Goal: Task Accomplishment & Management: Complete application form

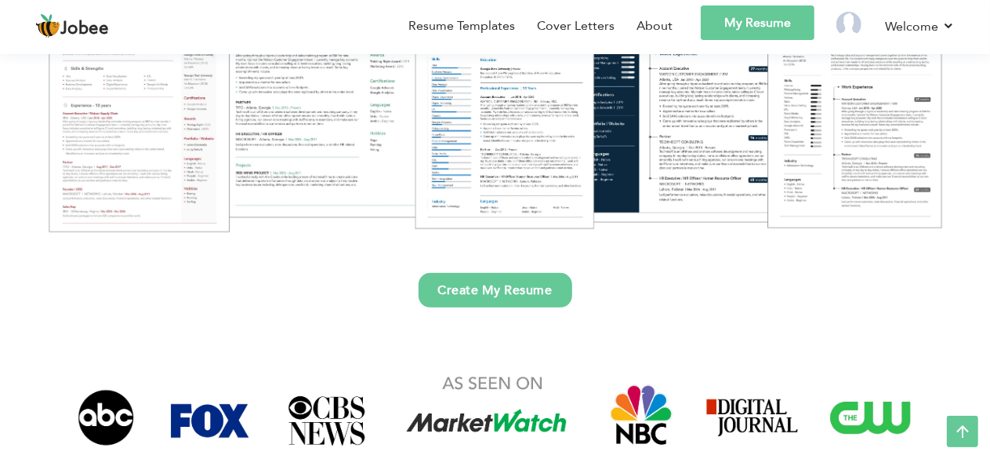
click at [761, 24] on link "My Resume" at bounding box center [758, 22] width 114 height 35
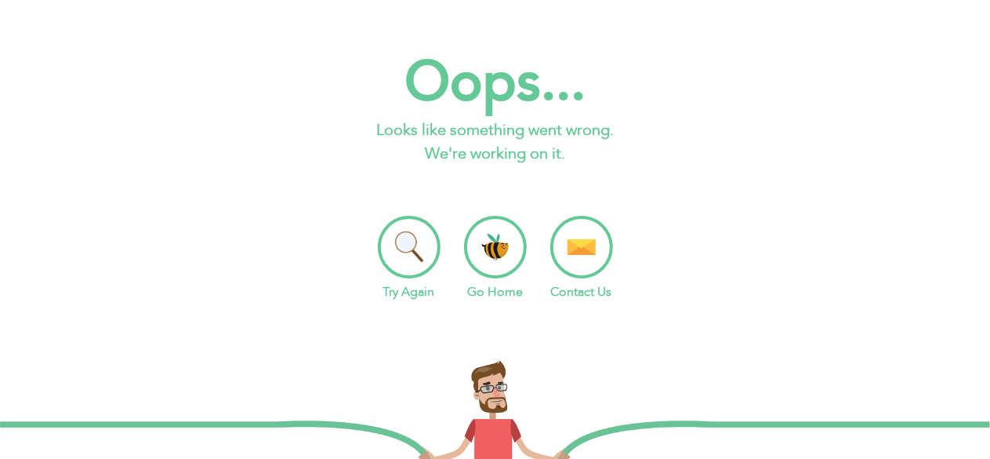
click at [475, 234] on li "Go Home" at bounding box center [495, 258] width 63 height 85
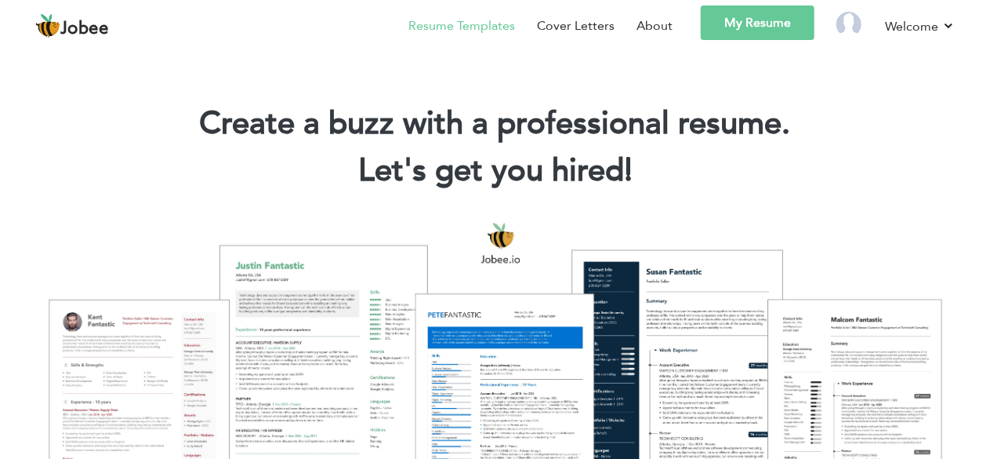
click at [422, 29] on link "Resume Templates" at bounding box center [462, 25] width 107 height 19
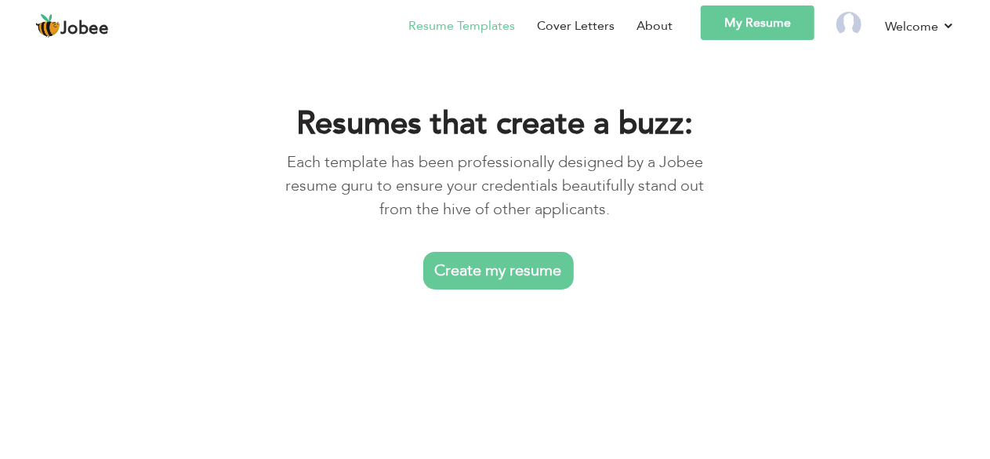
click at [484, 274] on link "Create my resume" at bounding box center [498, 271] width 151 height 38
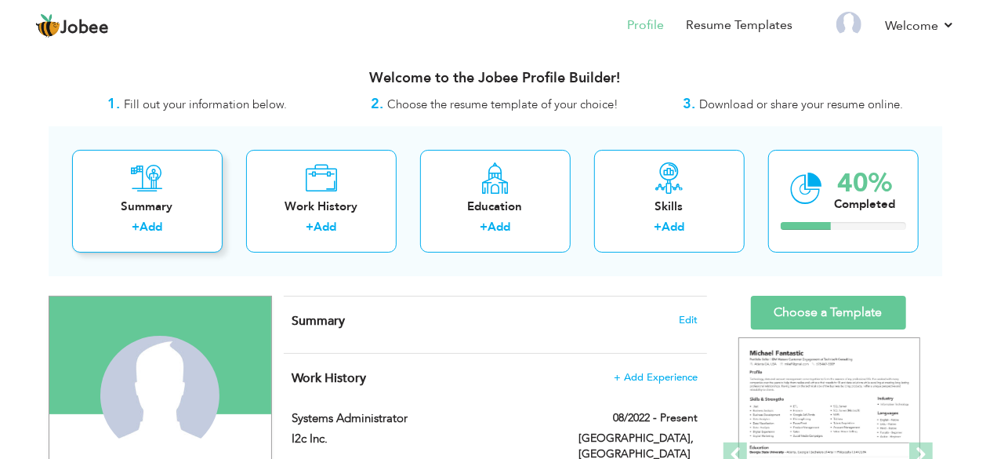
click at [193, 210] on div "Summary" at bounding box center [147, 206] width 125 height 16
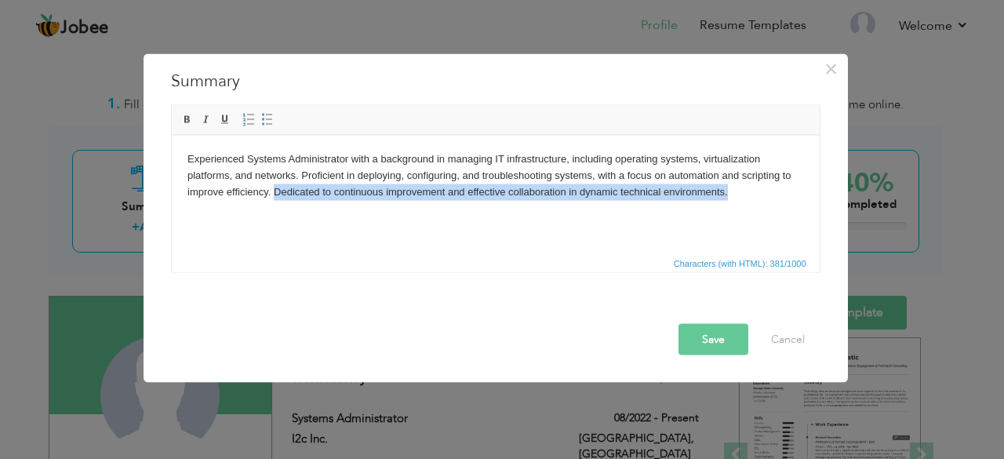
drag, startPoint x: 273, startPoint y: 186, endPoint x: 773, endPoint y: 192, distance: 500.3
click at [773, 192] on body "Experienced Systems Administrator with a background in managing IT infrastructu…" at bounding box center [495, 175] width 616 height 49
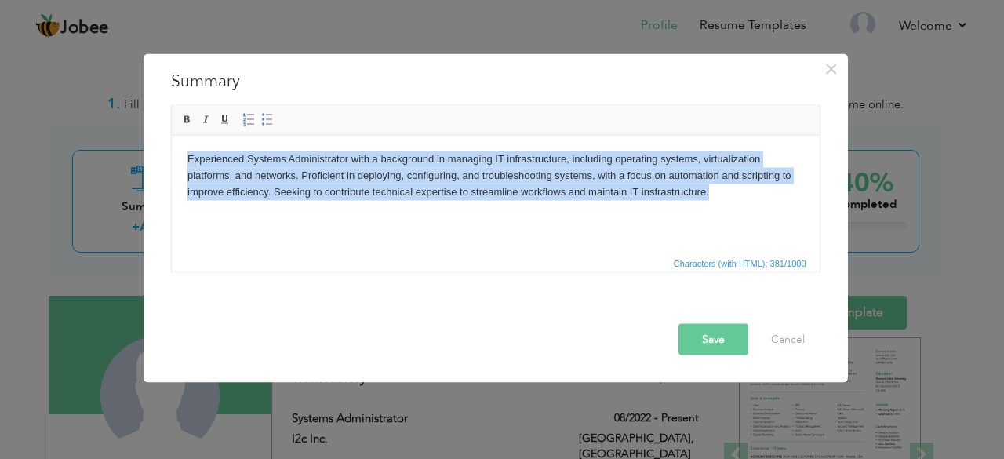
drag, startPoint x: 774, startPoint y: 192, endPoint x: 171, endPoint y: 151, distance: 604.4
click at [171, 151] on html "Experienced Systems Administrator with a background in managing IT infrastructu…" at bounding box center [495, 175] width 648 height 80
copy body "Experienced Systems Administrator with a background in managing IT infrastructu…"
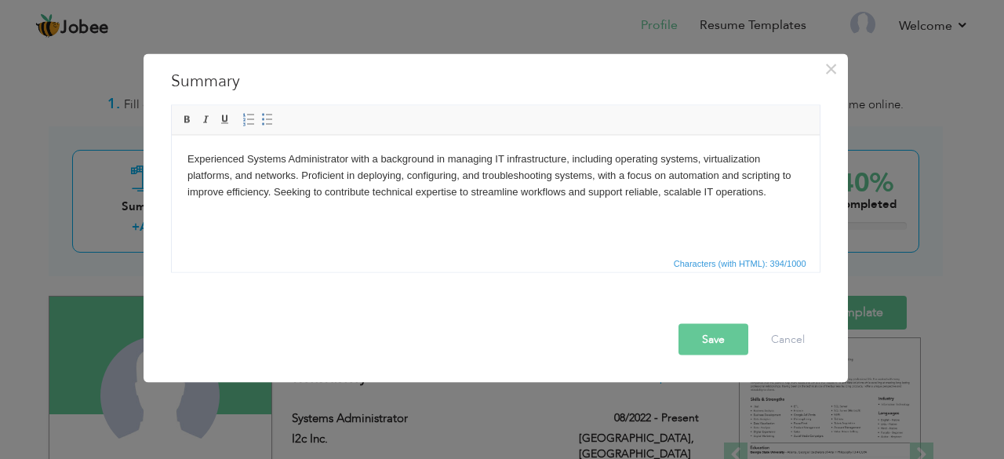
click at [705, 338] on button "Save" at bounding box center [713, 338] width 70 height 31
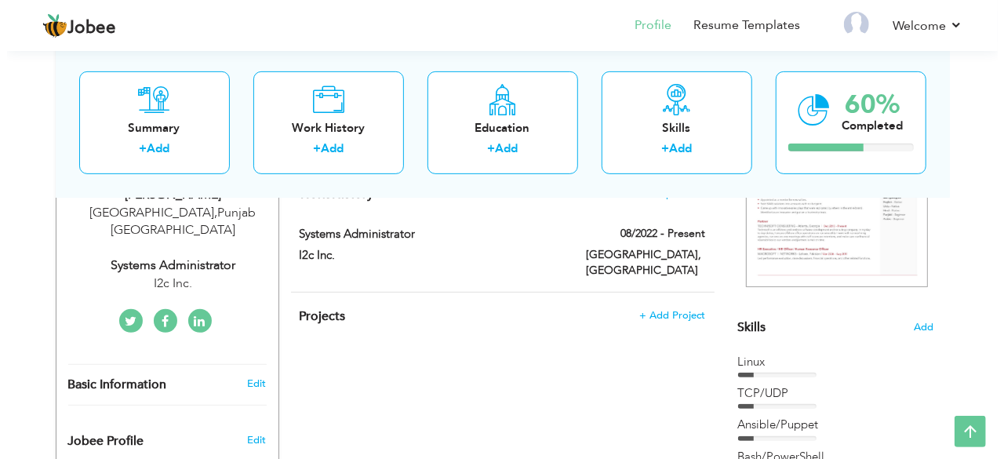
scroll to position [283, 0]
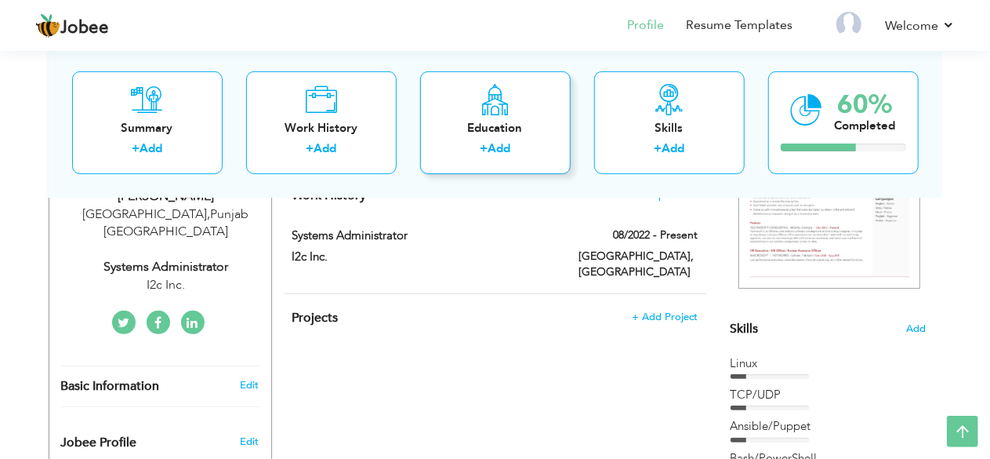
click at [506, 162] on div "Education + Add" at bounding box center [495, 122] width 151 height 103
radio input "true"
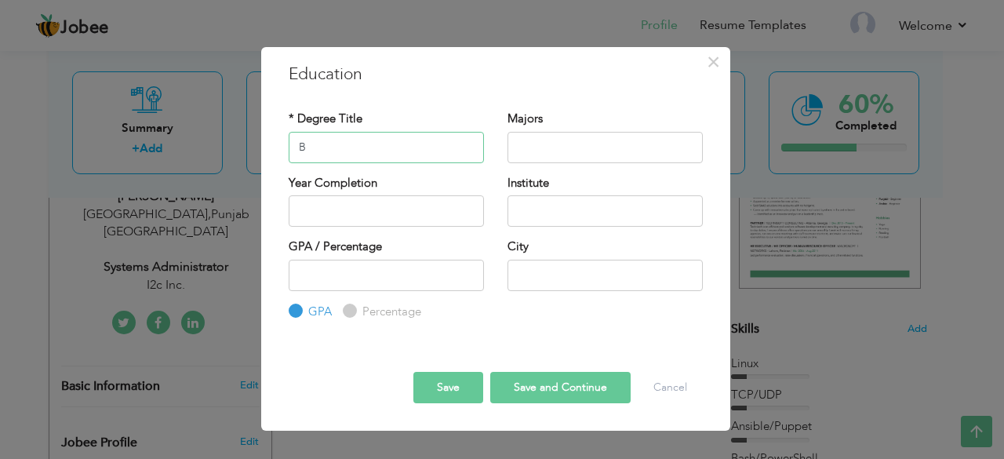
type input "BSc. Electrical Engineering"
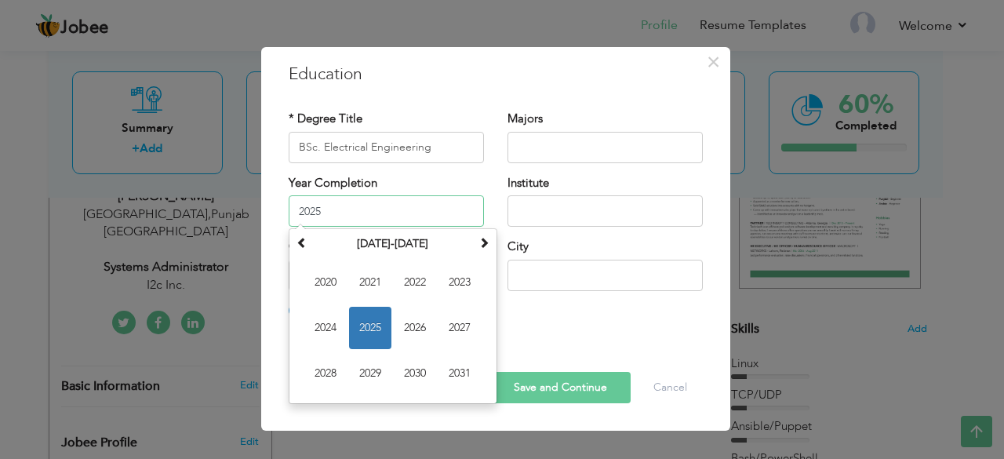
click at [374, 212] on input "2025" at bounding box center [386, 210] width 195 height 31
click at [410, 283] on span "2022" at bounding box center [415, 282] width 42 height 42
type input "2022"
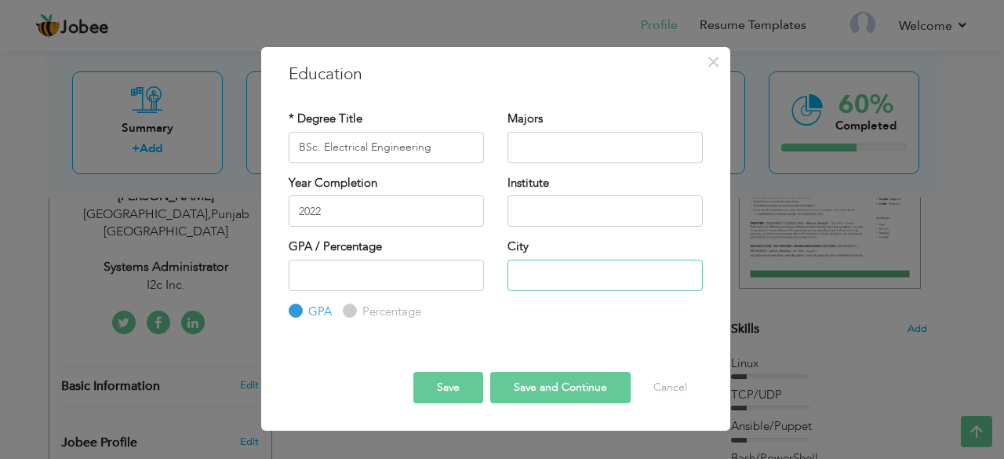
click at [539, 282] on input "text" at bounding box center [604, 275] width 195 height 31
click at [537, 202] on input "text" at bounding box center [604, 210] width 195 height 31
type input "University of Engineering and Technology Lahore"
click at [669, 214] on input "University of Engineering and Technology Lahore" at bounding box center [604, 210] width 195 height 31
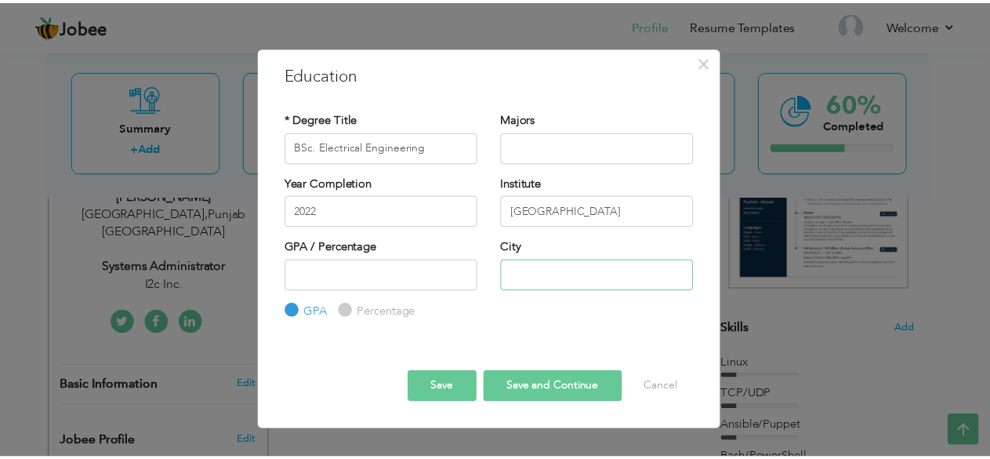
scroll to position [0, 0]
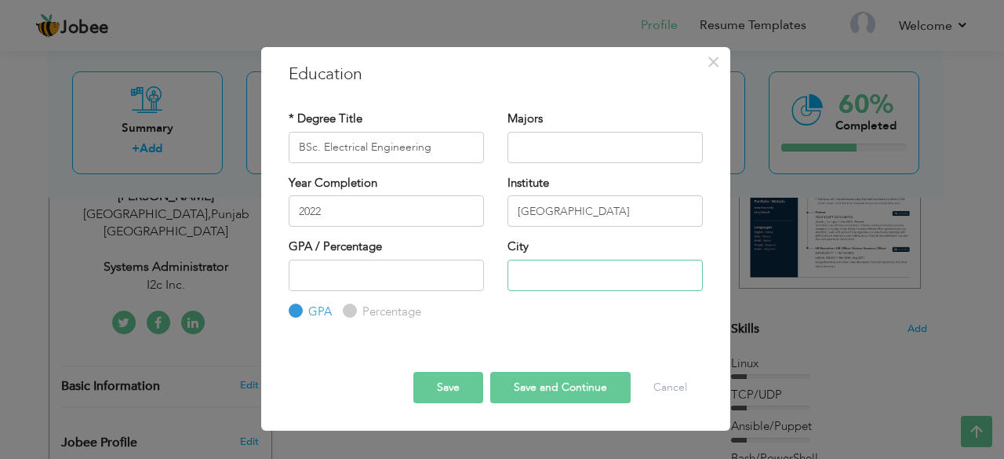
click at [606, 274] on input "text" at bounding box center [604, 275] width 195 height 31
type input "[GEOGRAPHIC_DATA]"
click at [425, 282] on input "number" at bounding box center [386, 275] width 195 height 31
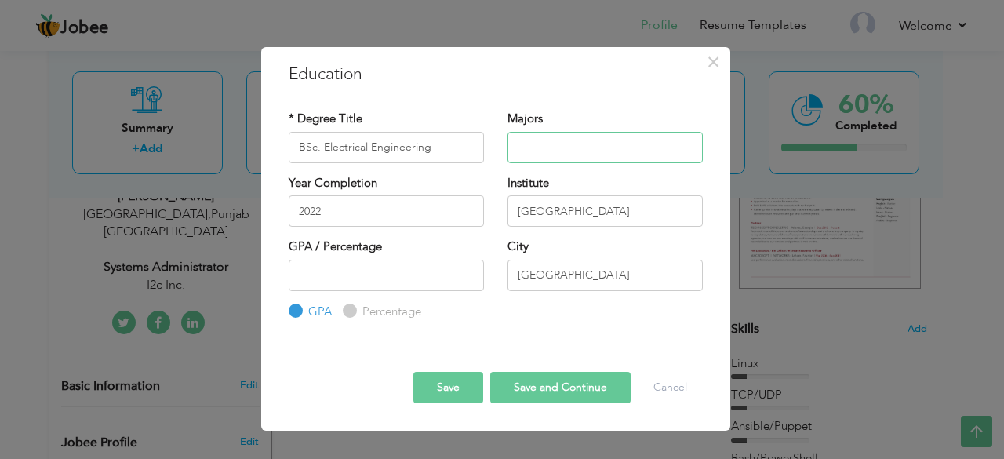
click at [580, 132] on input "text" at bounding box center [604, 147] width 195 height 31
click at [561, 327] on div "* Degree Title BSc. Electrical Engineering Majors" at bounding box center [496, 216] width 438 height 234
click at [466, 377] on button "Save" at bounding box center [448, 387] width 70 height 31
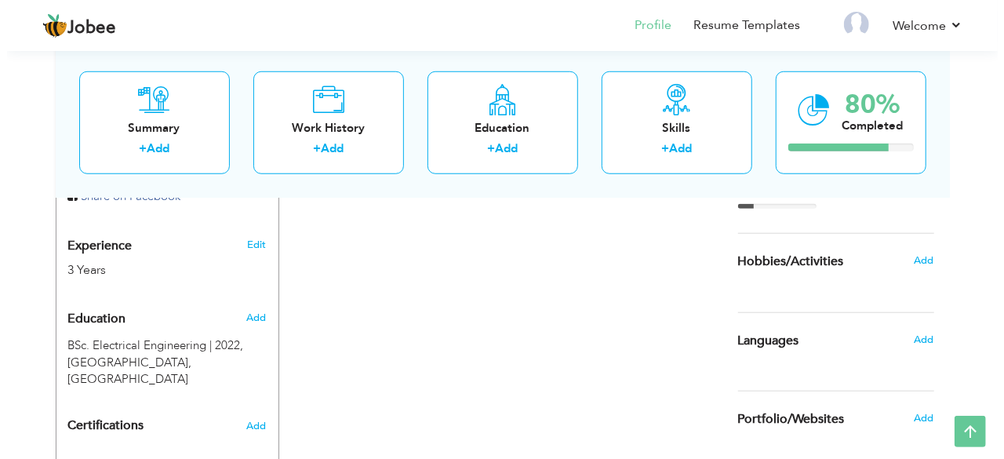
scroll to position [581, 0]
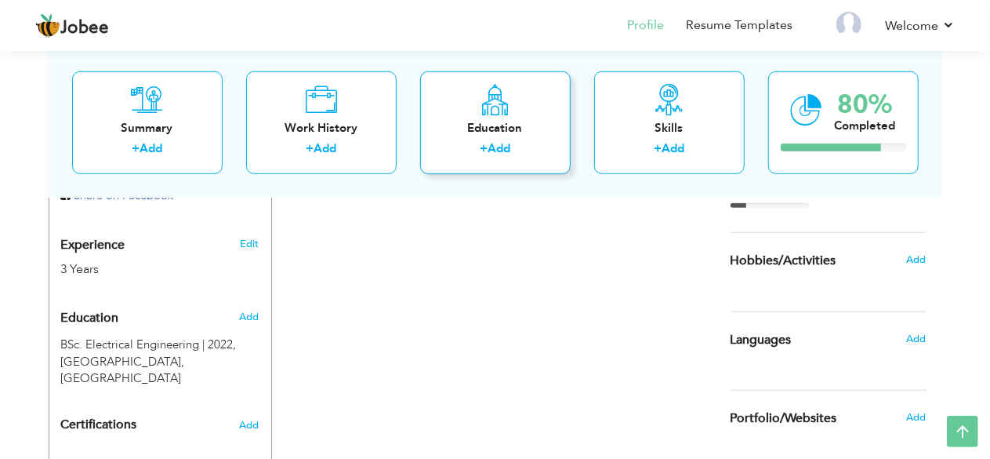
click at [464, 140] on div "+ Add" at bounding box center [495, 150] width 125 height 20
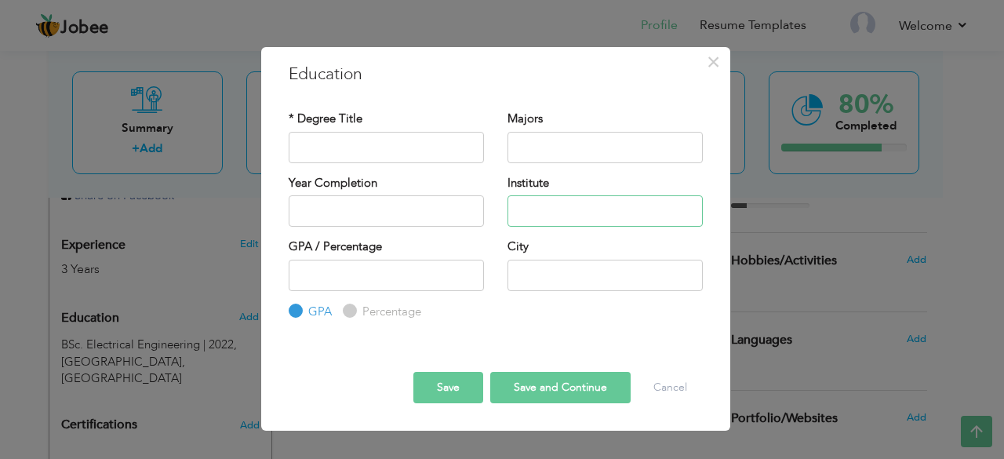
click at [555, 209] on input "text" at bounding box center [604, 210] width 195 height 31
click at [664, 383] on button "Cancel" at bounding box center [670, 387] width 65 height 31
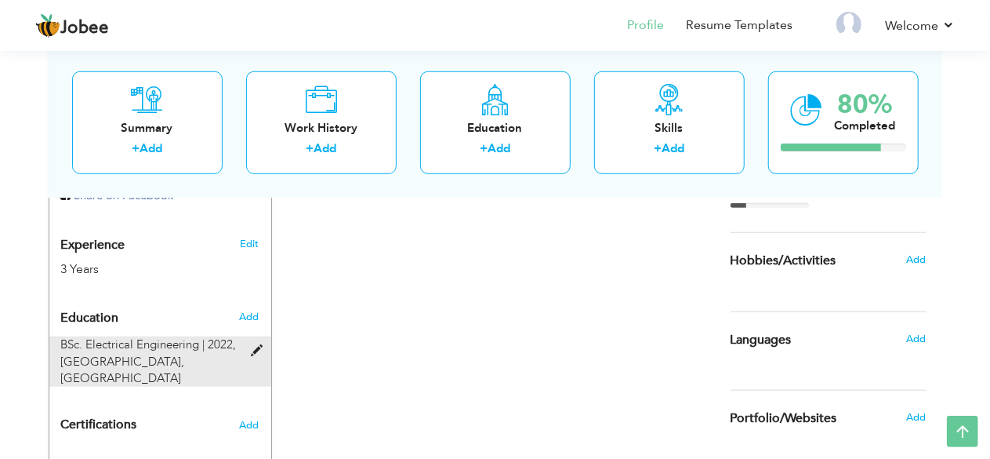
click at [257, 336] on div at bounding box center [261, 342] width 19 height 12
type input "BSc. Electrical Engineering"
type input "2022"
type input "University of Engineering and Technology Lahore"
type input "[GEOGRAPHIC_DATA]"
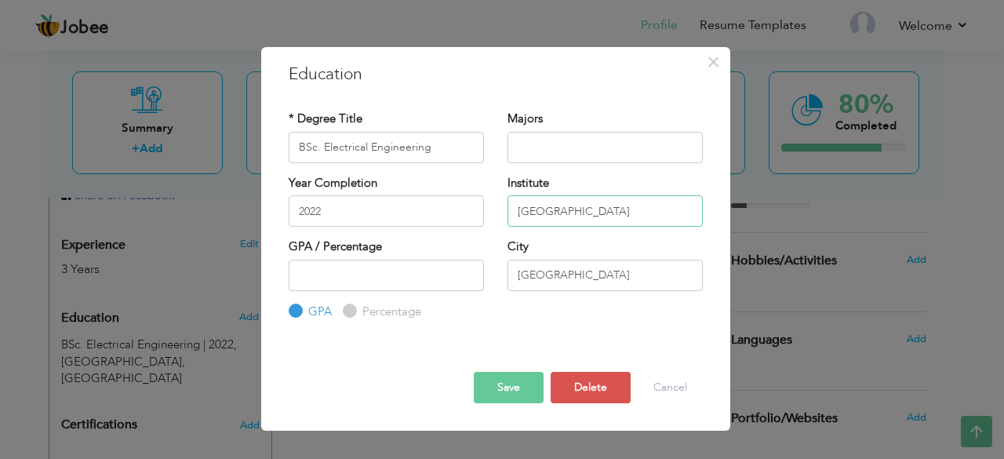
click at [664, 213] on input "University of Engineering and Technology Lahore" at bounding box center [604, 210] width 195 height 31
type input "University of Engineering and Technology"
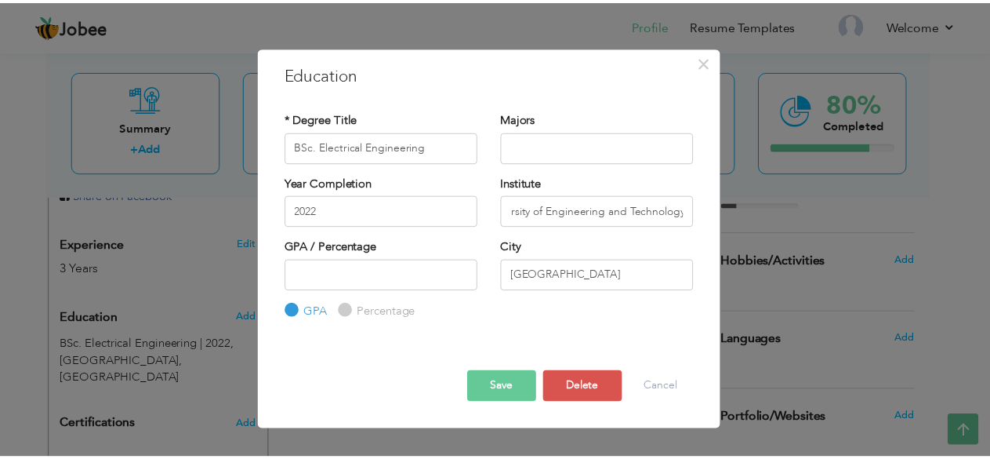
scroll to position [0, 0]
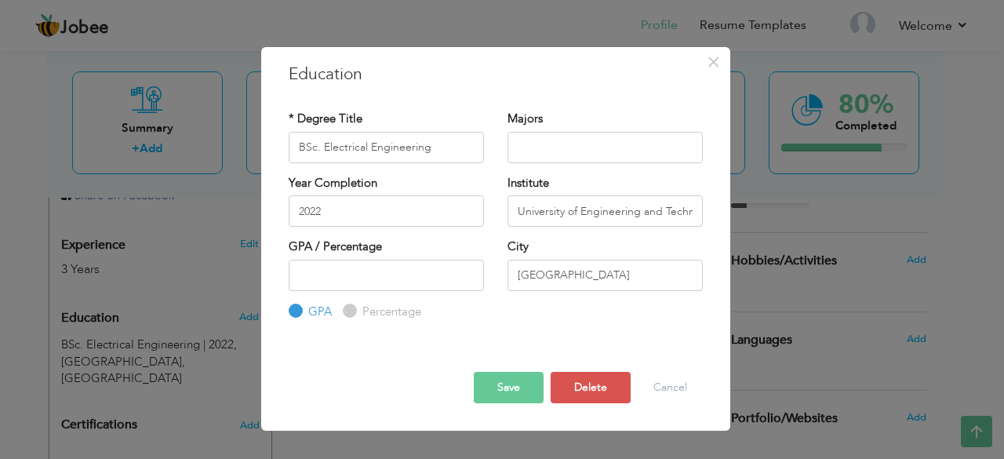
click at [509, 385] on button "Save" at bounding box center [509, 387] width 70 height 31
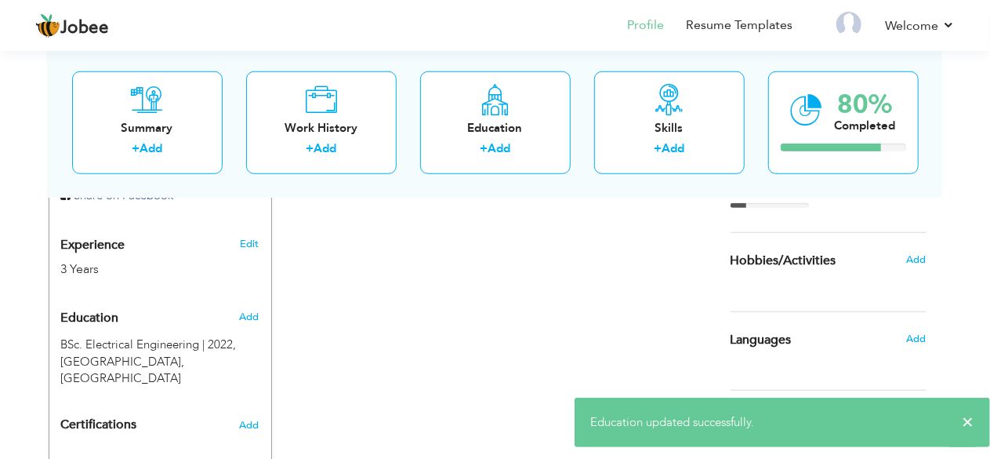
click at [455, 368] on div "CV Import Profile Strength 0% Select an Item from right menu Work History * Job…" at bounding box center [495, 126] width 447 height 823
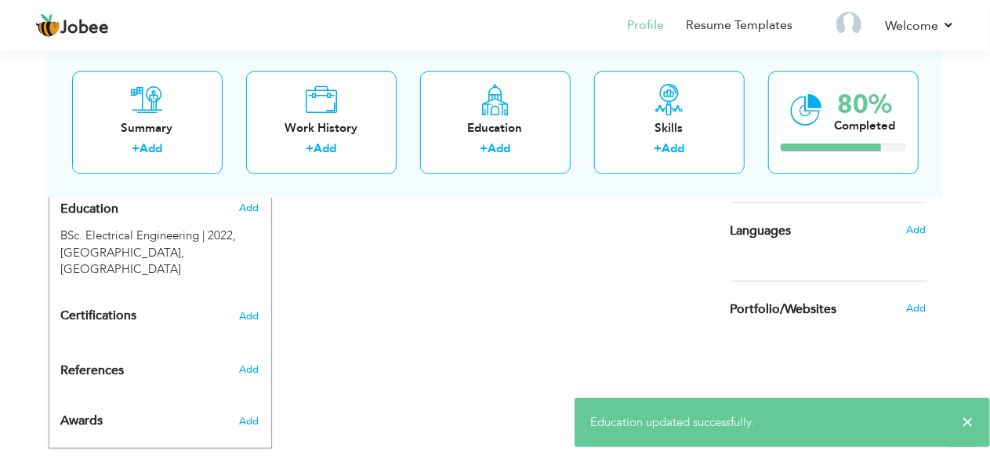
scroll to position [701, 0]
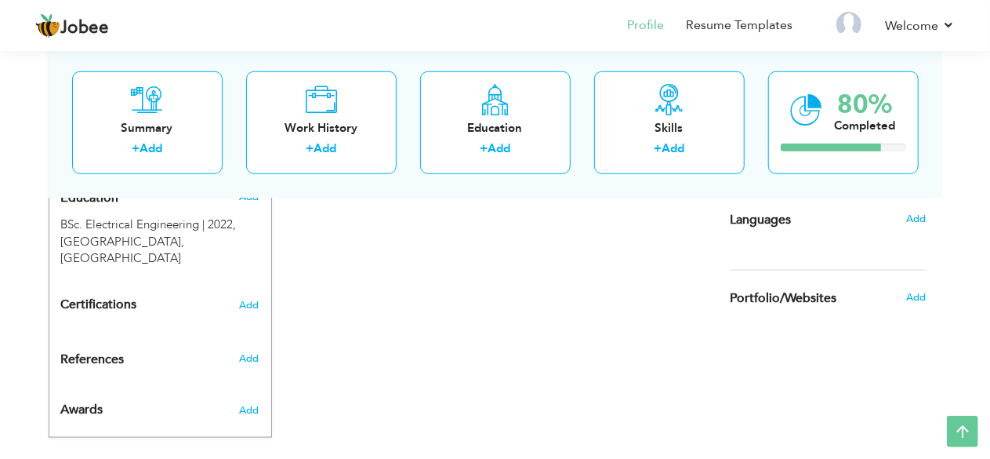
click at [253, 403] on h3 "Add" at bounding box center [249, 410] width 20 height 14
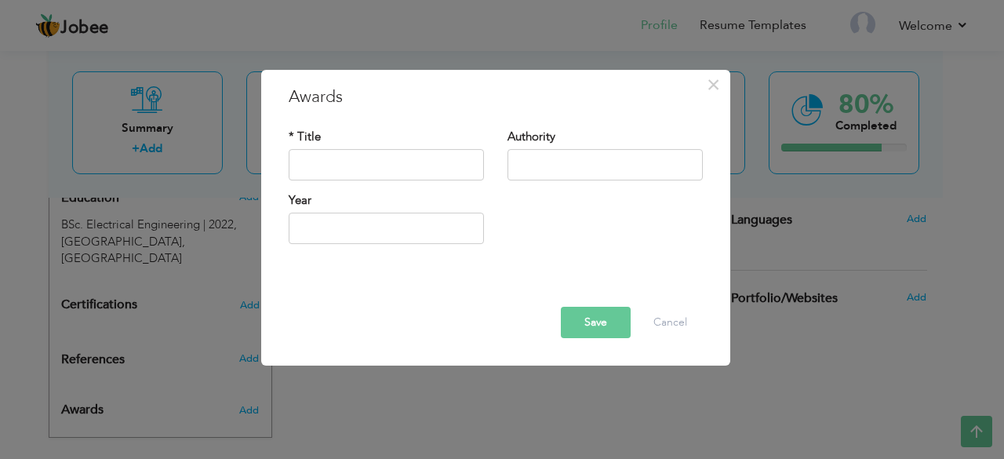
click at [391, 145] on div "* Title" at bounding box center [386, 155] width 195 height 52
click at [392, 158] on input "text" at bounding box center [386, 164] width 195 height 31
click at [534, 165] on input "text" at bounding box center [604, 164] width 195 height 31
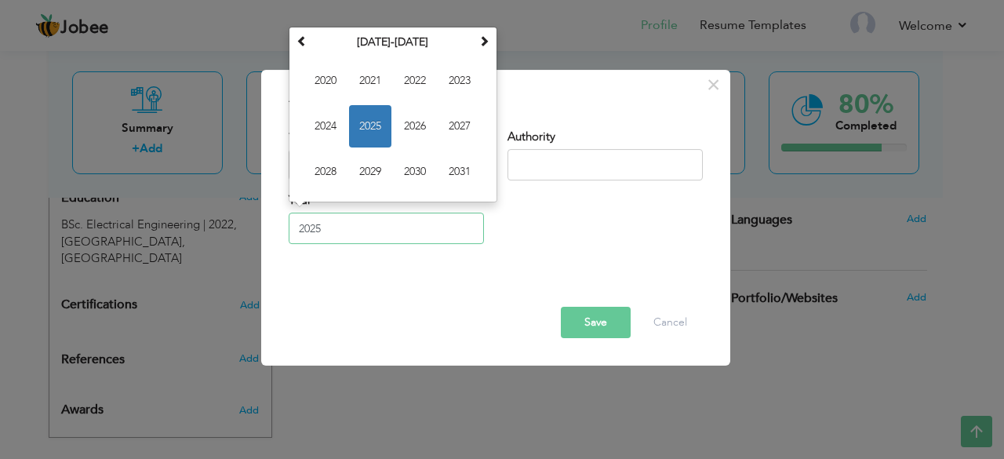
click at [372, 244] on input "2025" at bounding box center [386, 228] width 195 height 31
click at [314, 121] on span "2024" at bounding box center [325, 126] width 42 height 42
type input "2024"
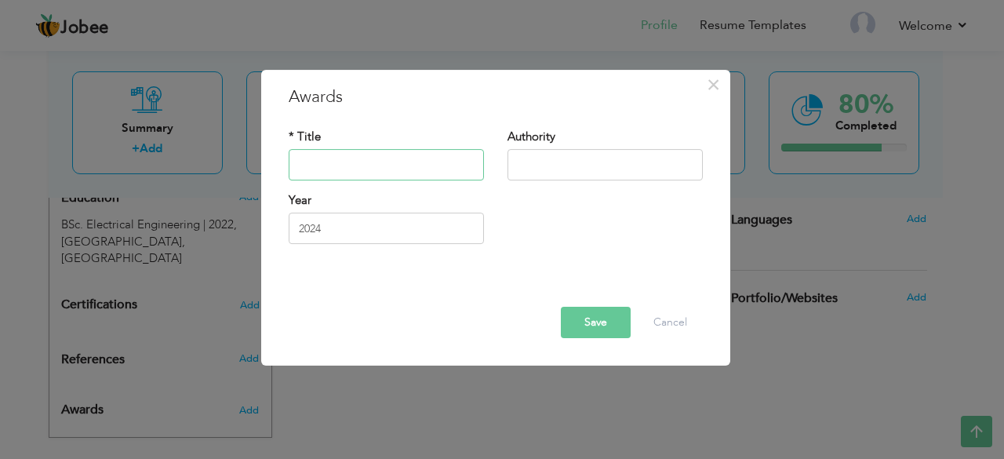
click at [338, 164] on input "text" at bounding box center [386, 164] width 195 height 31
type input "Emerging ITOPS of Year"
click at [602, 321] on button "Save" at bounding box center [596, 322] width 70 height 31
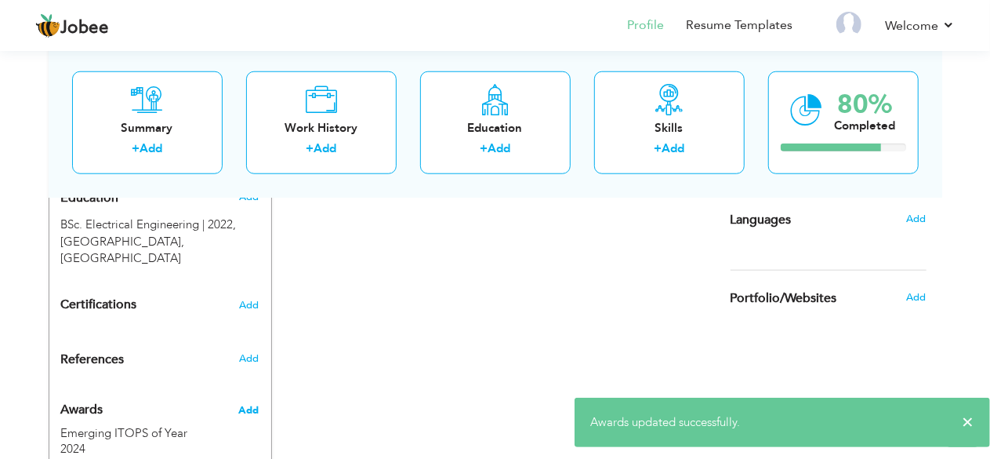
click at [254, 403] on span "Add" at bounding box center [248, 410] width 20 height 14
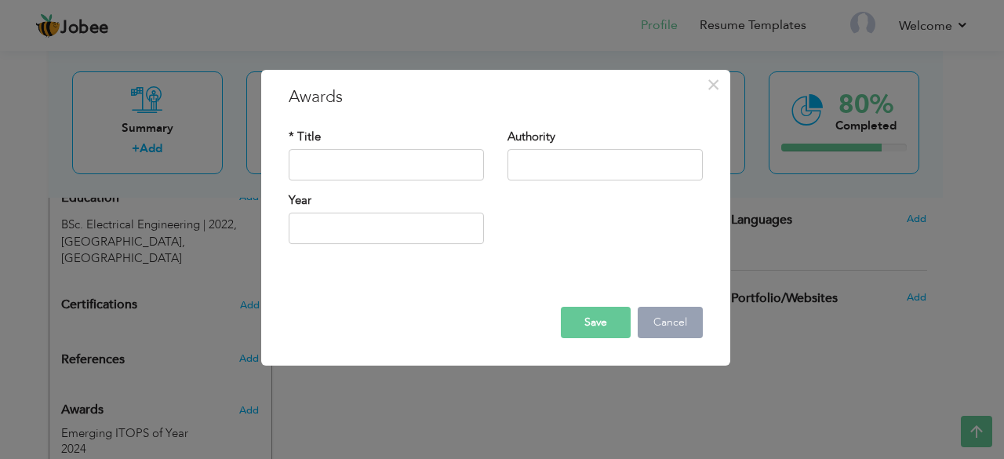
click at [681, 330] on button "Cancel" at bounding box center [670, 322] width 65 height 31
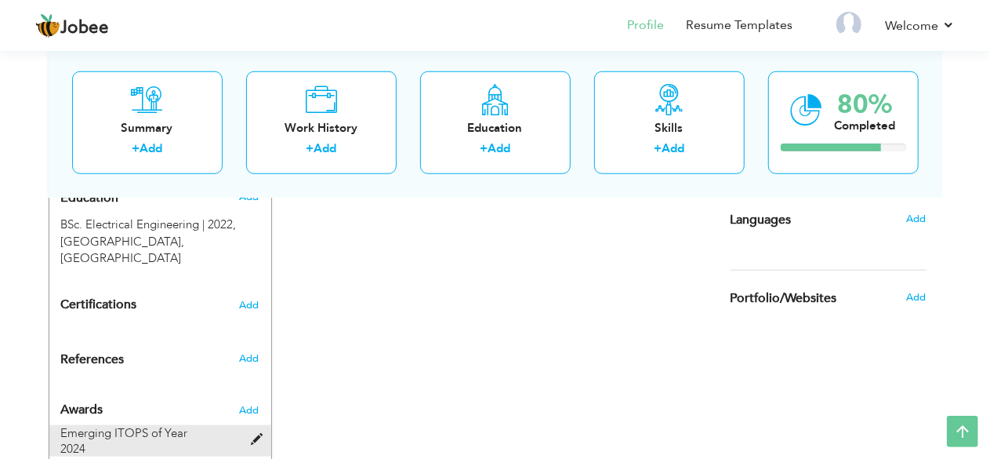
click at [260, 434] on span at bounding box center [261, 440] width 20 height 12
type input "Emerging ITOPS of Year"
type input "2024"
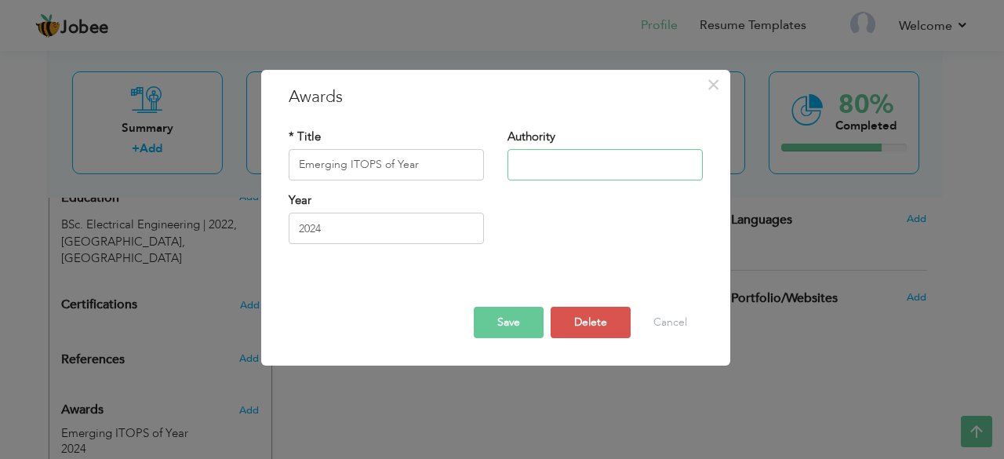
click at [543, 153] on input "text" at bounding box center [604, 164] width 195 height 31
type input "I2c Inc."
click at [507, 329] on button "Save" at bounding box center [509, 322] width 70 height 31
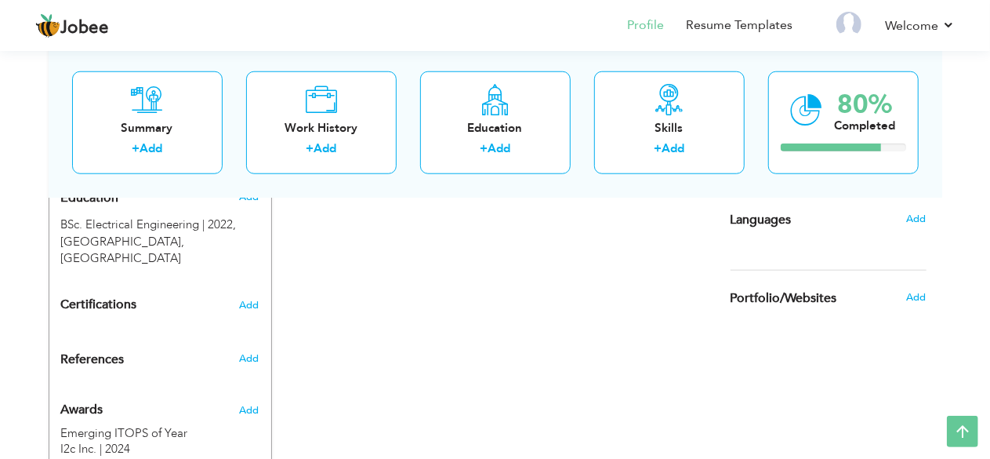
click at [905, 220] on div "Add" at bounding box center [920, 219] width 37 height 30
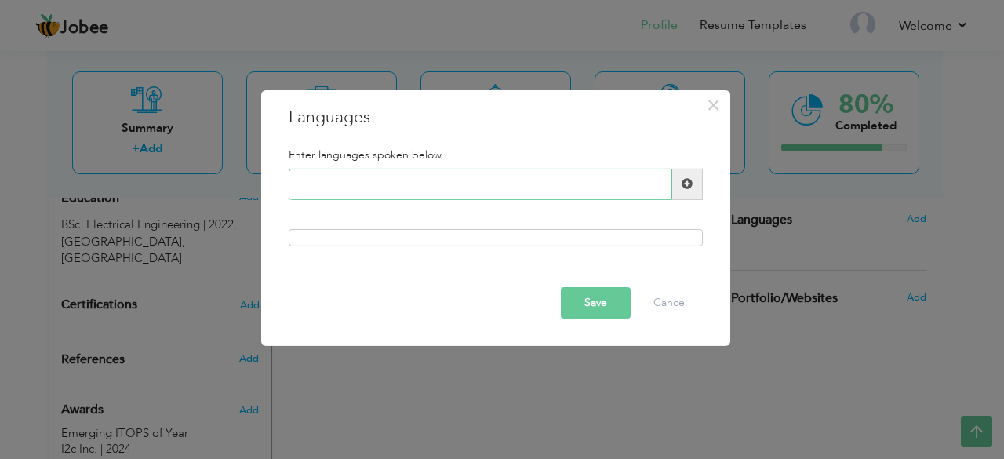
click at [483, 196] on input "text" at bounding box center [480, 184] width 383 height 31
type input "Urdu"
click at [599, 243] on div at bounding box center [496, 237] width 414 height 17
click at [550, 187] on input "Urdu" at bounding box center [480, 184] width 383 height 31
click at [691, 186] on span at bounding box center [686, 183] width 11 height 11
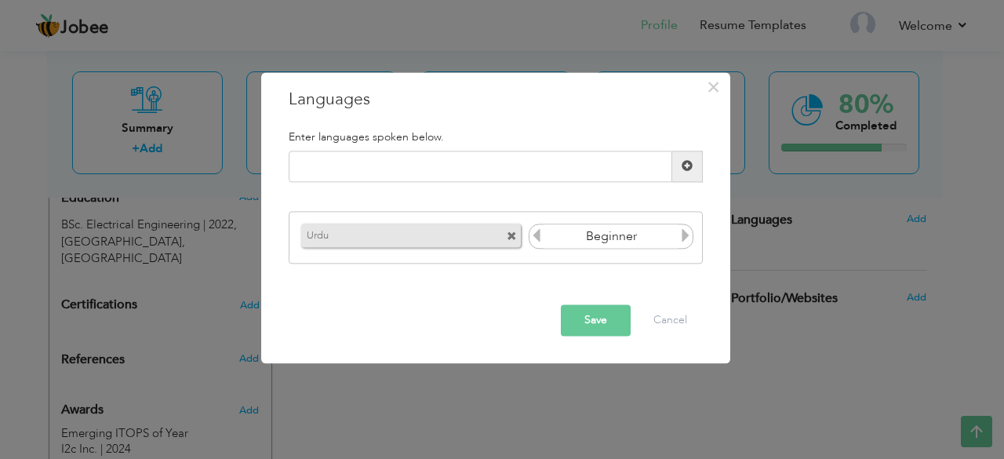
click at [533, 237] on icon at bounding box center [536, 236] width 14 height 14
click at [685, 238] on icon at bounding box center [685, 236] width 14 height 14
click at [534, 171] on input "text" at bounding box center [480, 166] width 383 height 31
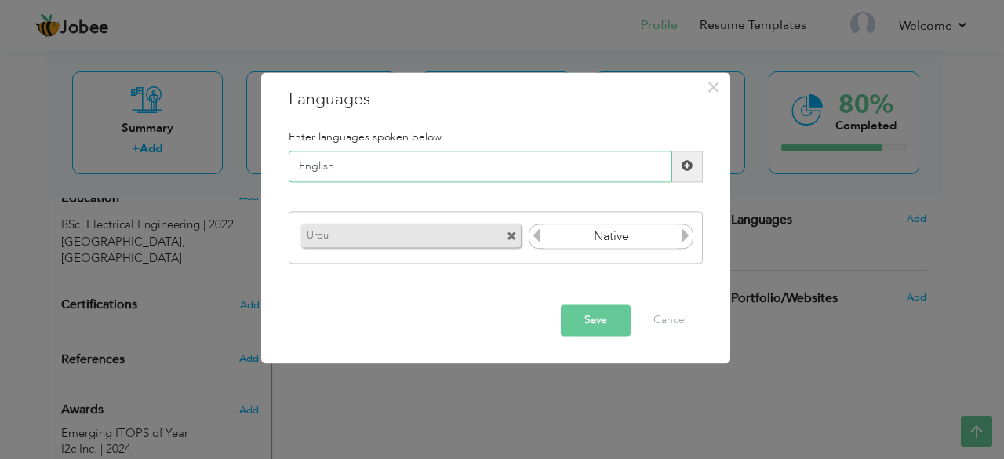
type input "English"
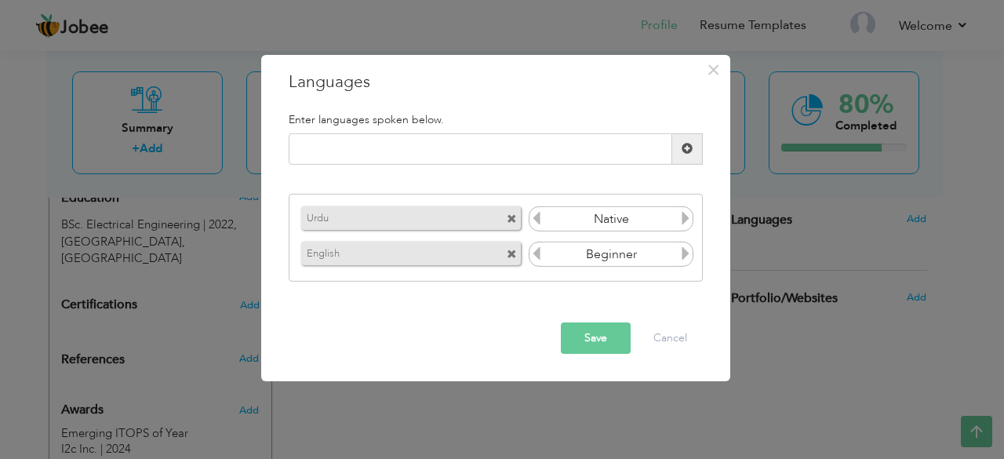
click at [688, 257] on icon at bounding box center [685, 253] width 14 height 14
drag, startPoint x: 465, startPoint y: 253, endPoint x: 456, endPoint y: 202, distance: 52.5
click at [456, 202] on div "Urdu Beginner English Beginner" at bounding box center [496, 238] width 414 height 88
click at [510, 220] on span at bounding box center [512, 219] width 10 height 10
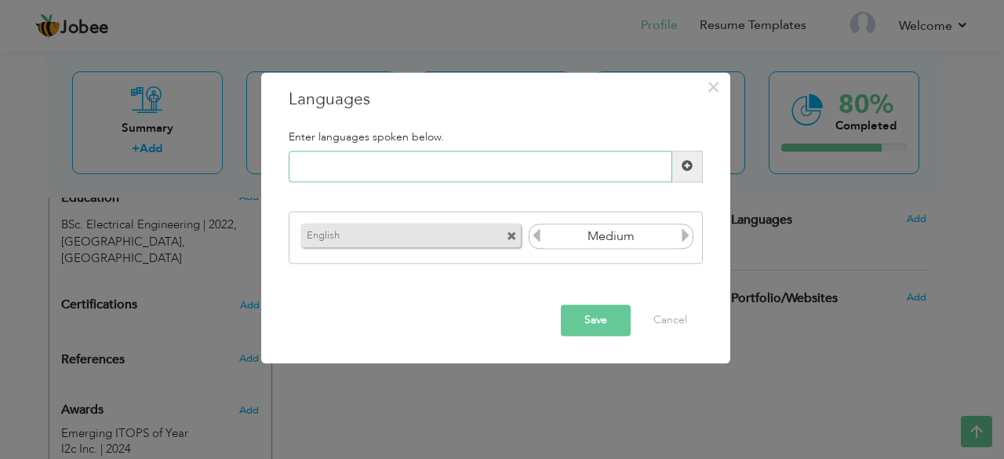
click at [386, 165] on input "text" at bounding box center [480, 166] width 383 height 31
type input "Urdu"
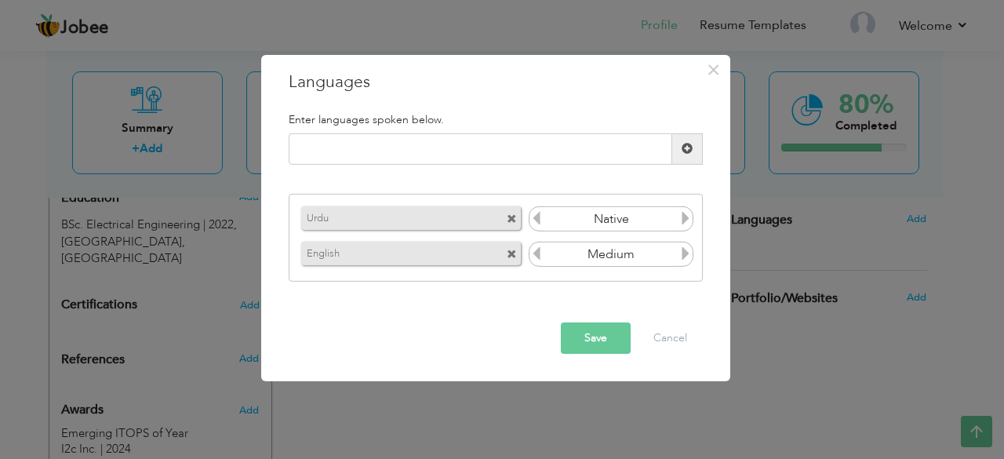
click at [687, 219] on icon at bounding box center [685, 218] width 14 height 14
click at [590, 341] on button "Save" at bounding box center [596, 337] width 70 height 31
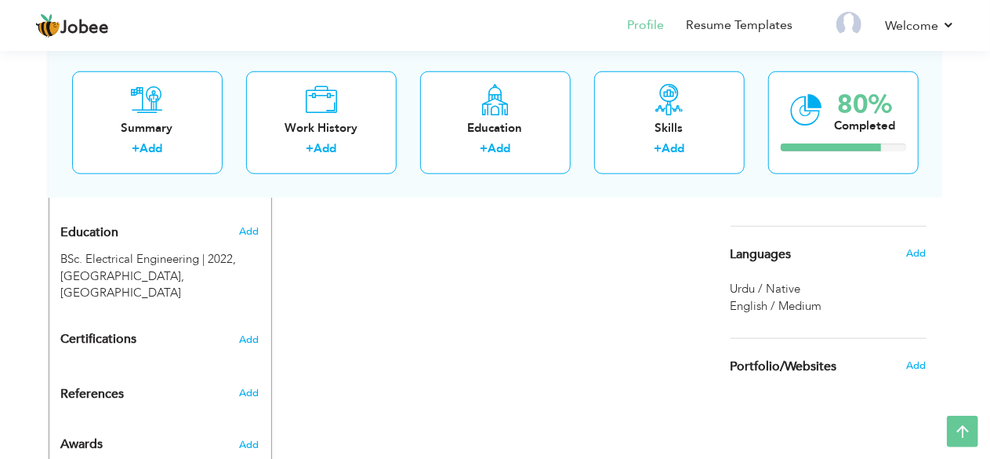
scroll to position [671, 0]
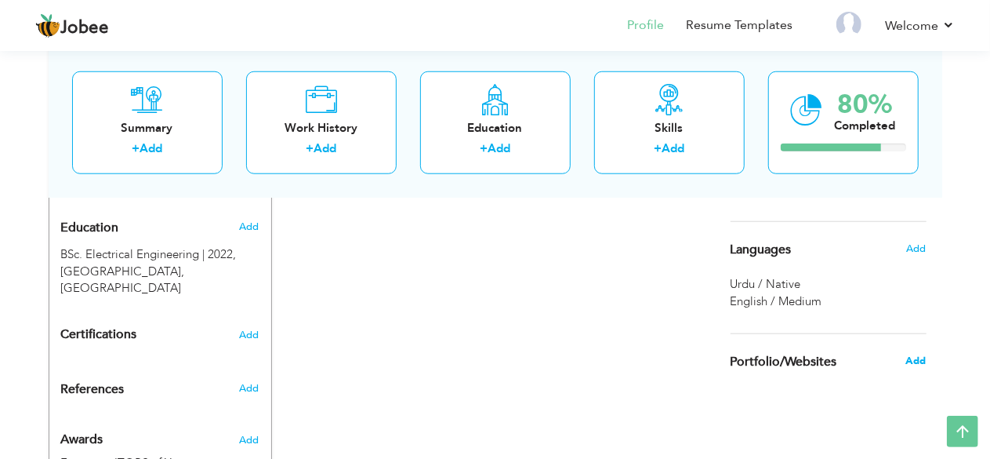
click at [913, 358] on span "Add" at bounding box center [916, 361] width 20 height 14
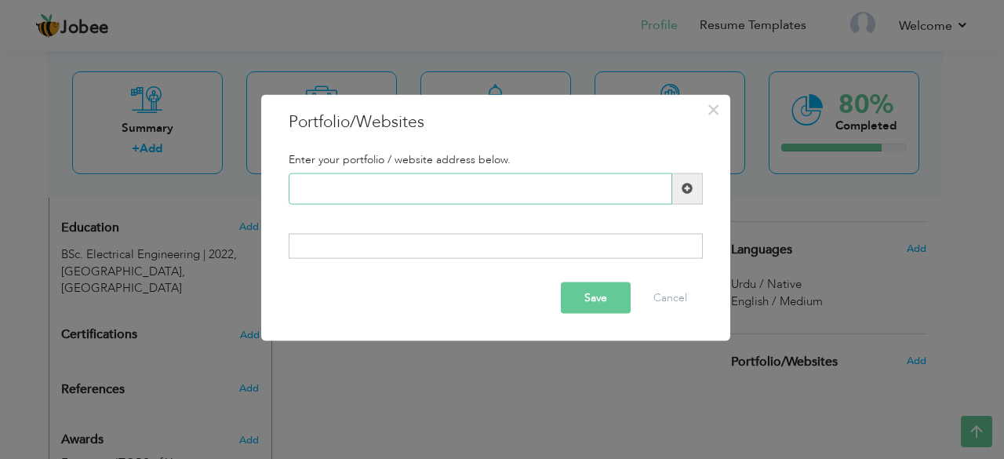
click at [528, 192] on input "text" at bounding box center [480, 188] width 383 height 31
click at [602, 202] on input "text" at bounding box center [480, 188] width 383 height 31
click at [606, 222] on div "Enter your portfolio / website address below. Duplicate entry" at bounding box center [496, 205] width 438 height 129
click at [560, 185] on input "text" at bounding box center [480, 188] width 383 height 31
paste input "[DOMAIN_NAME][URL]"
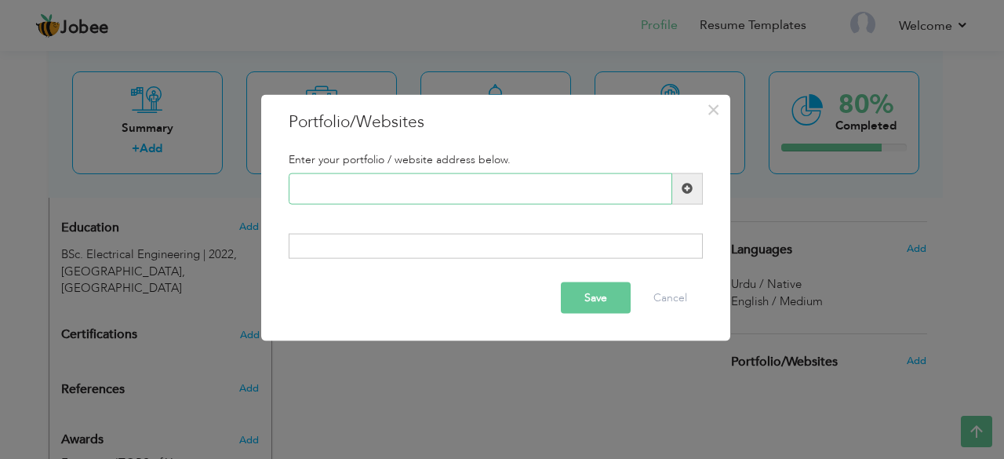
type input "[DOMAIN_NAME][URL]"
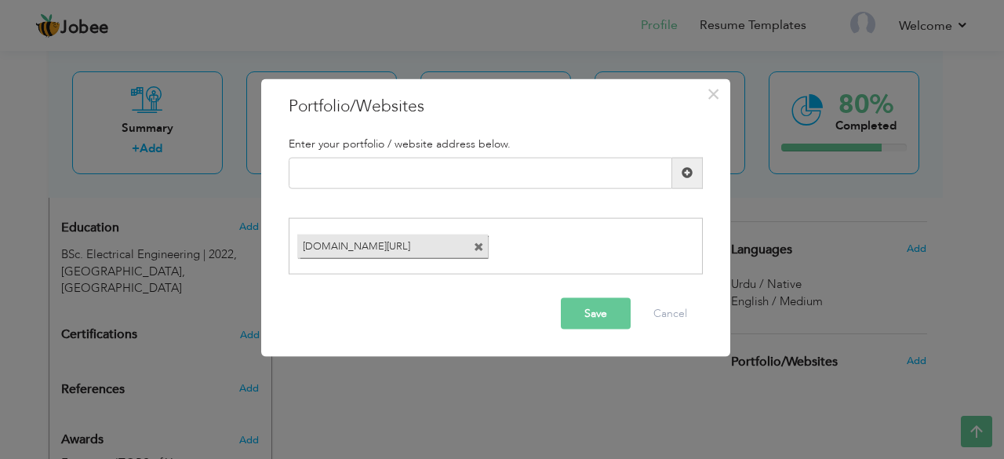
click at [582, 321] on button "Save" at bounding box center [596, 313] width 70 height 31
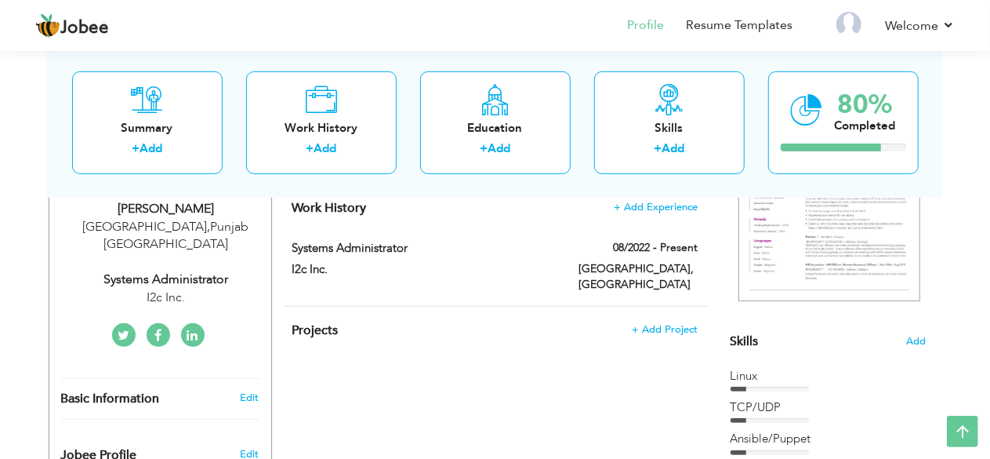
scroll to position [271, 0]
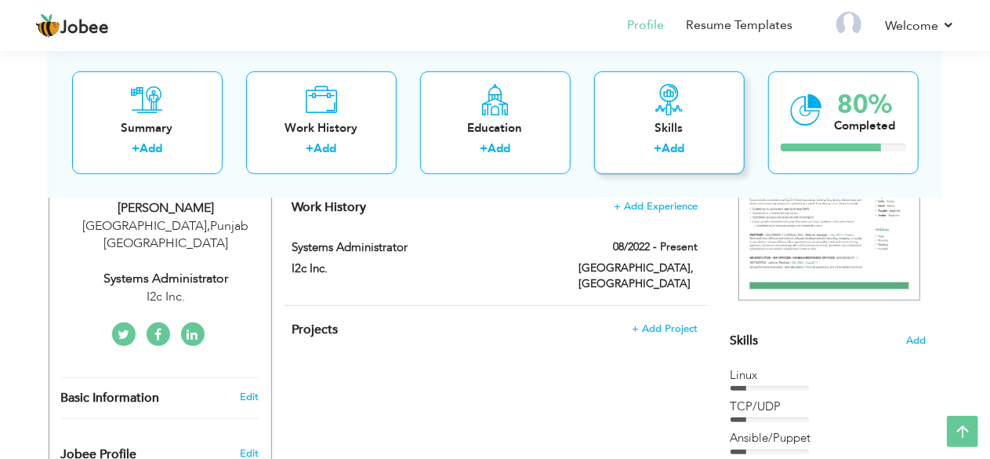
click at [697, 115] on div "Skills + Add" at bounding box center [669, 122] width 151 height 103
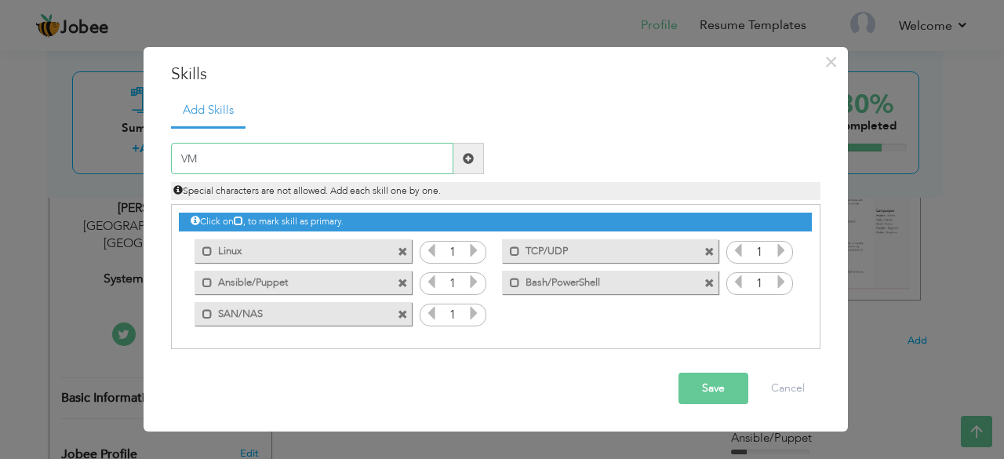
type input "V"
paste input "VMware vSphere"
type input "VMware vSphere"
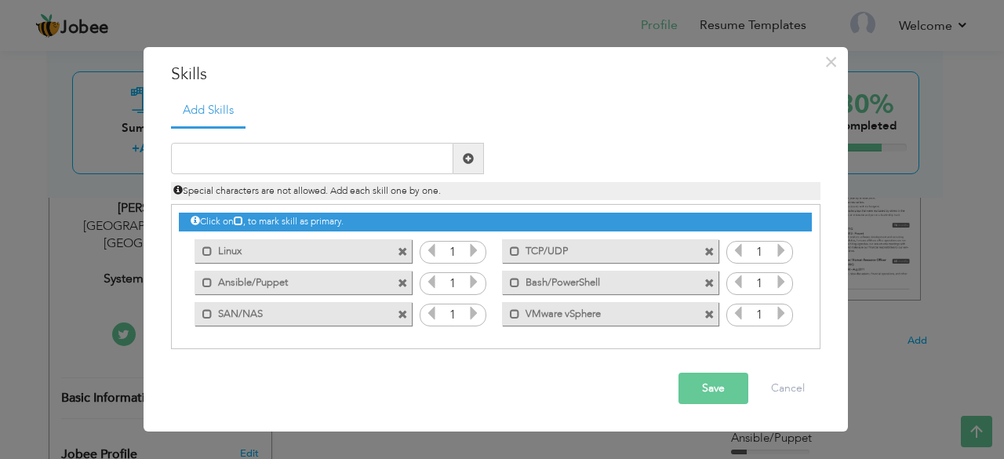
drag, startPoint x: 556, startPoint y: 311, endPoint x: 549, endPoint y: 271, distance: 40.6
click at [549, 271] on div "Click on , to mark skill as primary. Mark as primary skill. Linux 1 TCP/UDP 1 1…" at bounding box center [495, 267] width 632 height 124
drag, startPoint x: 571, startPoint y: 314, endPoint x: 549, endPoint y: 250, distance: 67.9
click at [549, 250] on div "Click on , to mark skill as primary. Mark as primary skill. Linux 1 TCP/UDP 1 1…" at bounding box center [495, 267] width 632 height 124
click at [407, 283] on span at bounding box center [403, 283] width 10 height 10
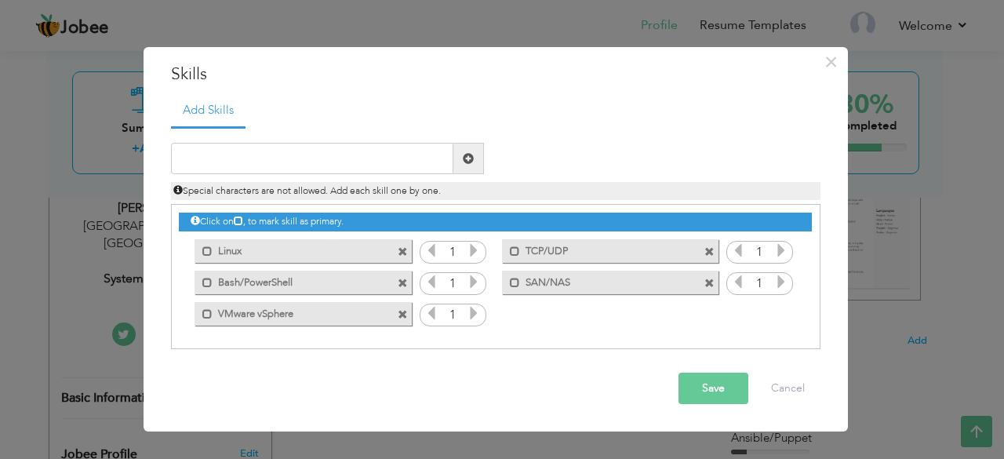
click at [714, 250] on span at bounding box center [709, 252] width 10 height 10
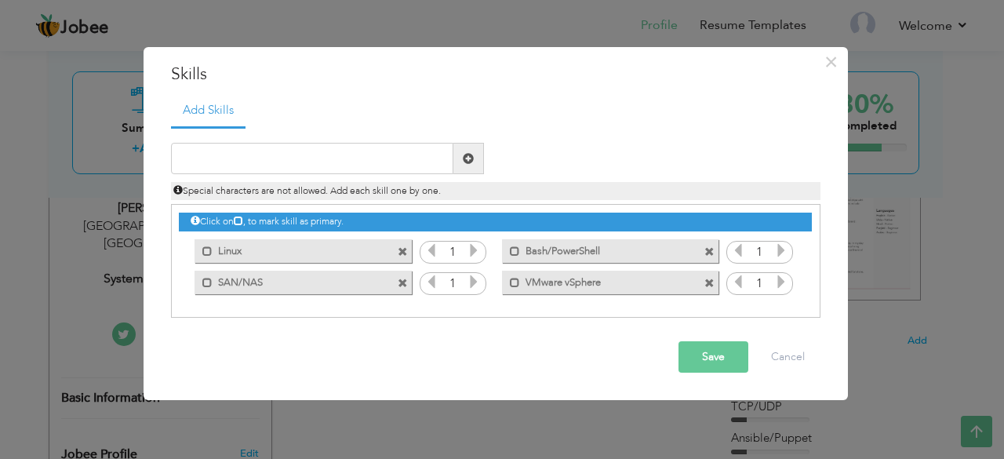
click at [682, 311] on div "Click on , to mark skill as primary." at bounding box center [495, 261] width 649 height 114
click at [364, 158] on input "text" at bounding box center [312, 158] width 282 height 31
type input "Ansible & Terraform"
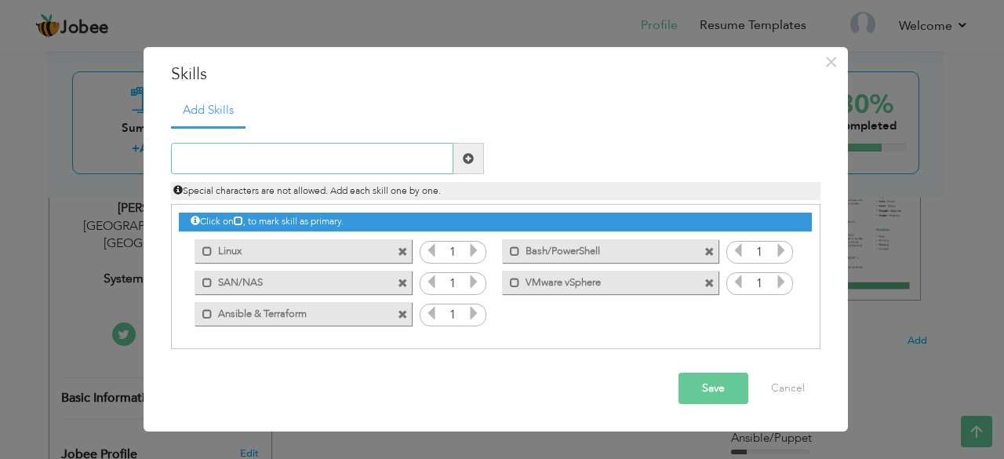
click at [364, 158] on input "text" at bounding box center [312, 158] width 282 height 31
click at [710, 390] on button "Save" at bounding box center [713, 387] width 70 height 31
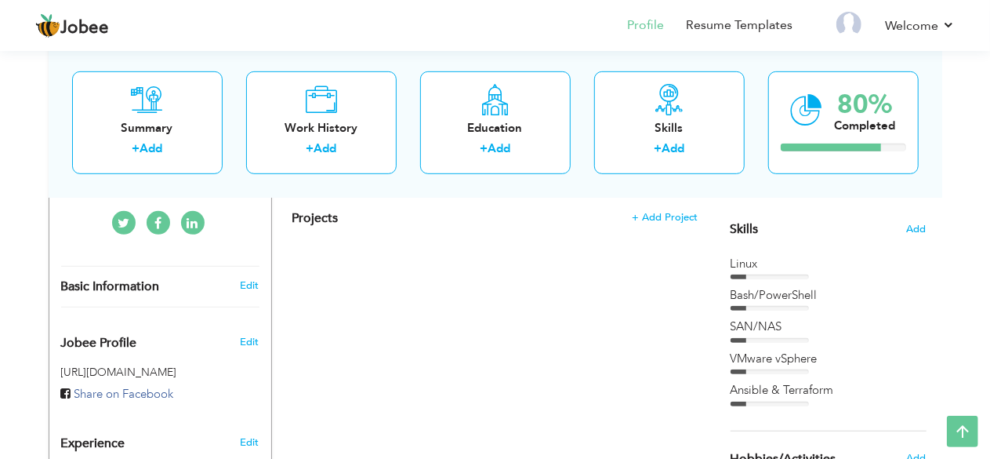
scroll to position [382, 0]
click at [921, 223] on span "Add" at bounding box center [916, 230] width 20 height 15
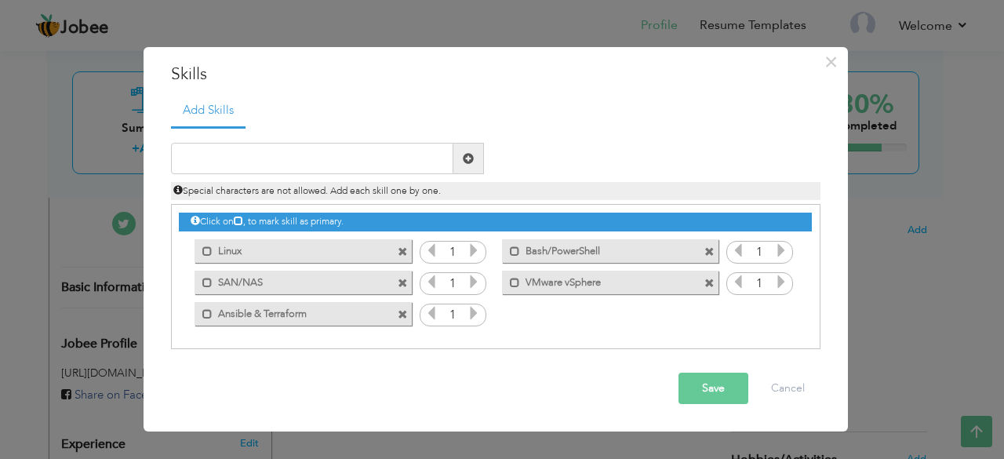
click at [471, 306] on icon at bounding box center [474, 313] width 14 height 14
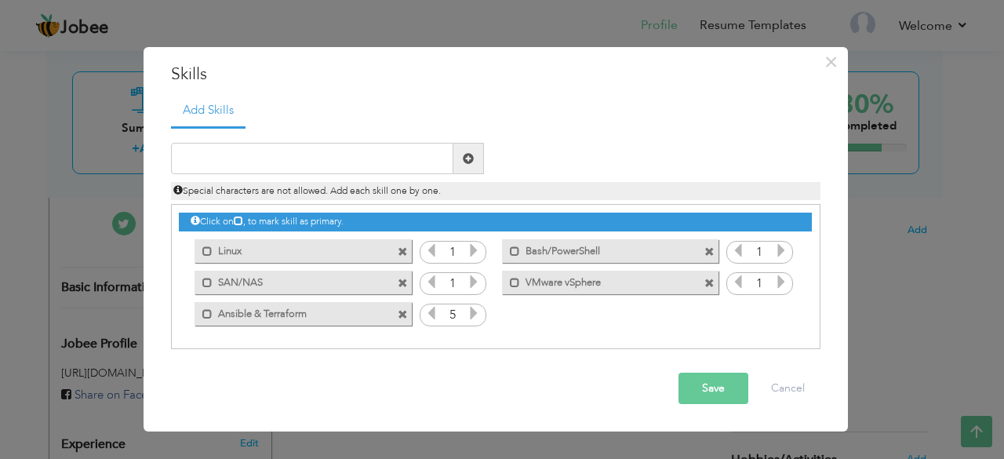
click at [699, 388] on button "Save" at bounding box center [713, 387] width 70 height 31
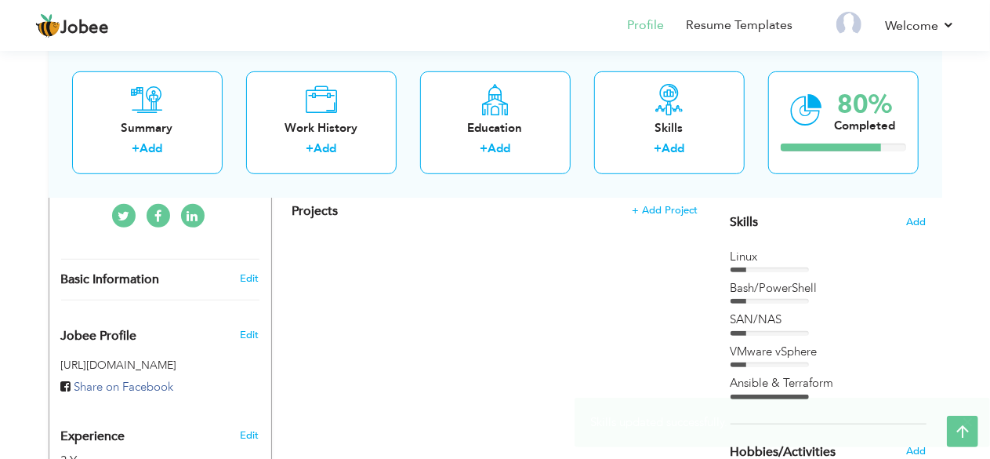
scroll to position [387, 0]
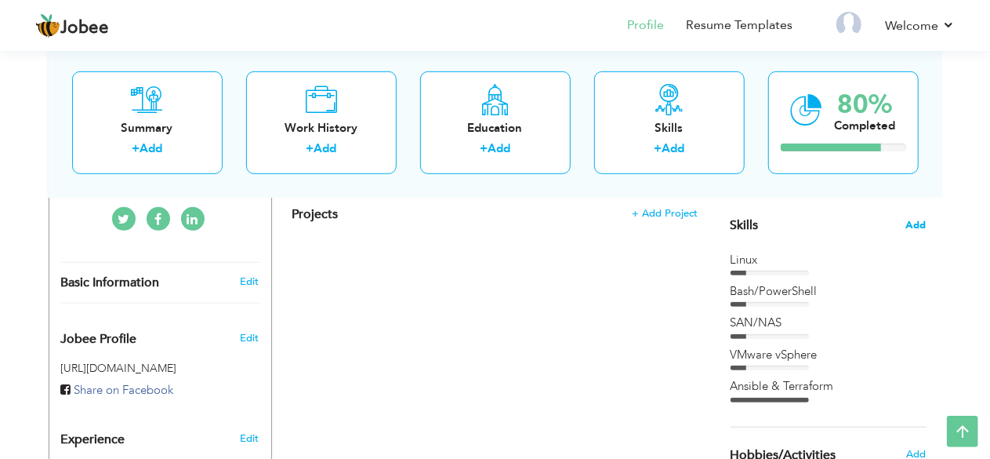
click at [918, 225] on span "Add" at bounding box center [916, 225] width 20 height 15
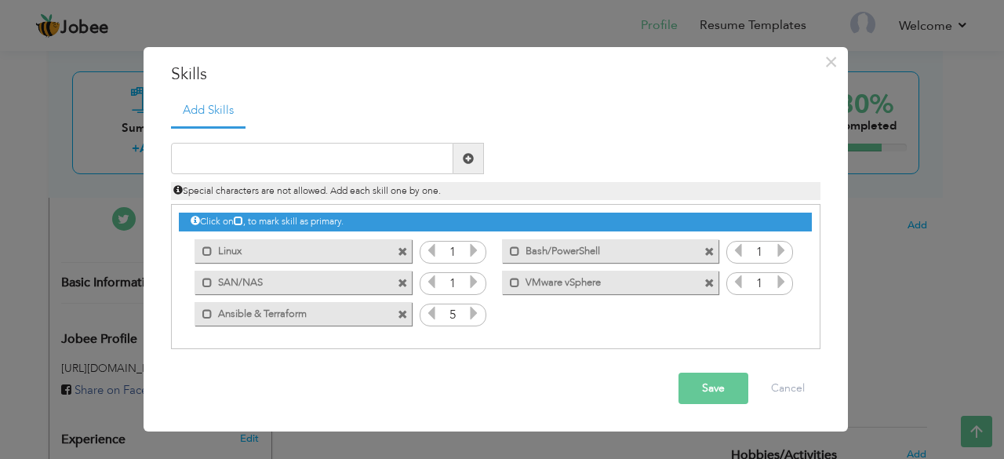
click at [433, 313] on icon at bounding box center [431, 313] width 14 height 14
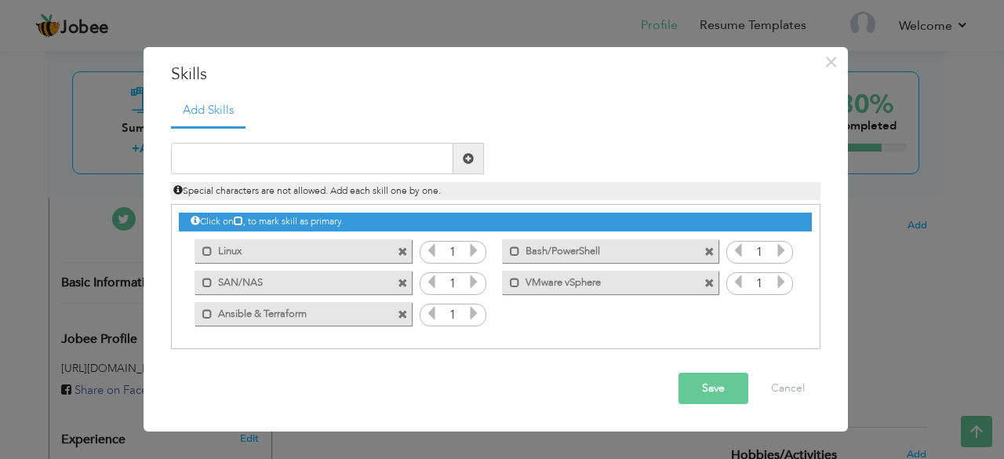
click at [433, 313] on icon at bounding box center [431, 313] width 14 height 14
click at [405, 318] on span at bounding box center [403, 315] width 10 height 10
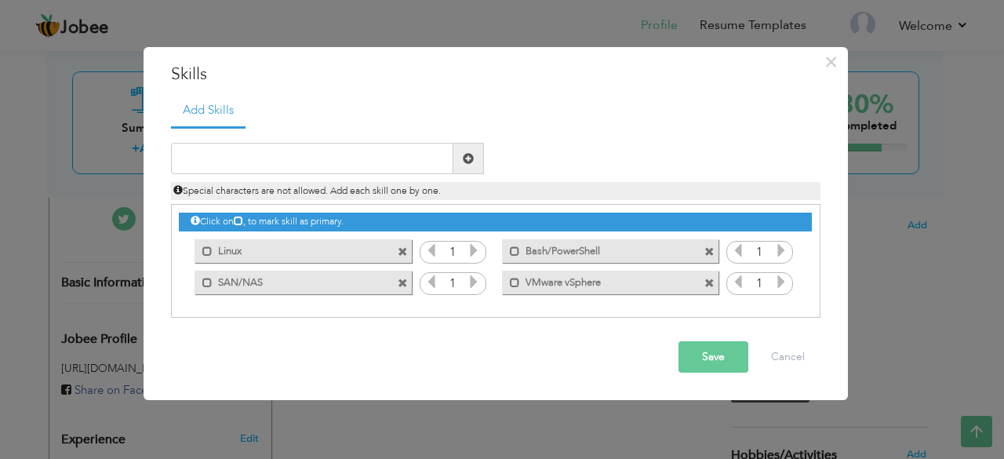
click at [708, 283] on span at bounding box center [709, 283] width 10 height 10
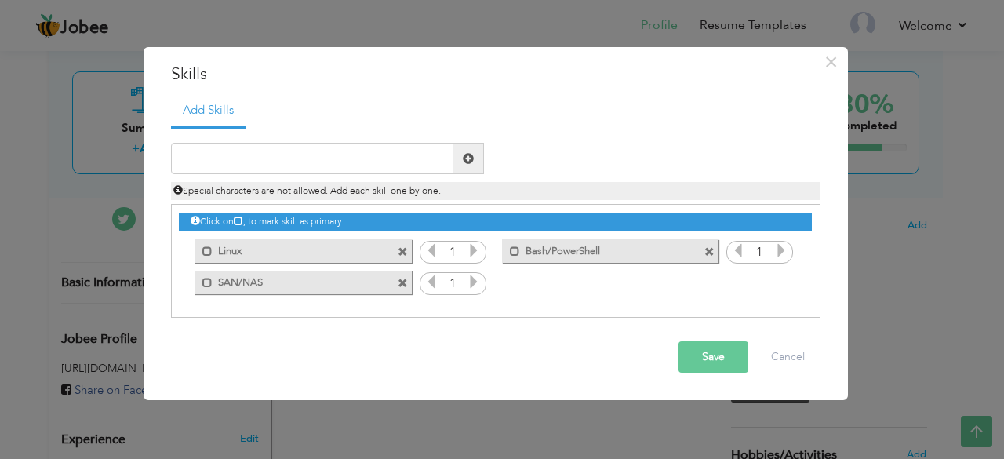
click at [401, 283] on span at bounding box center [403, 283] width 10 height 10
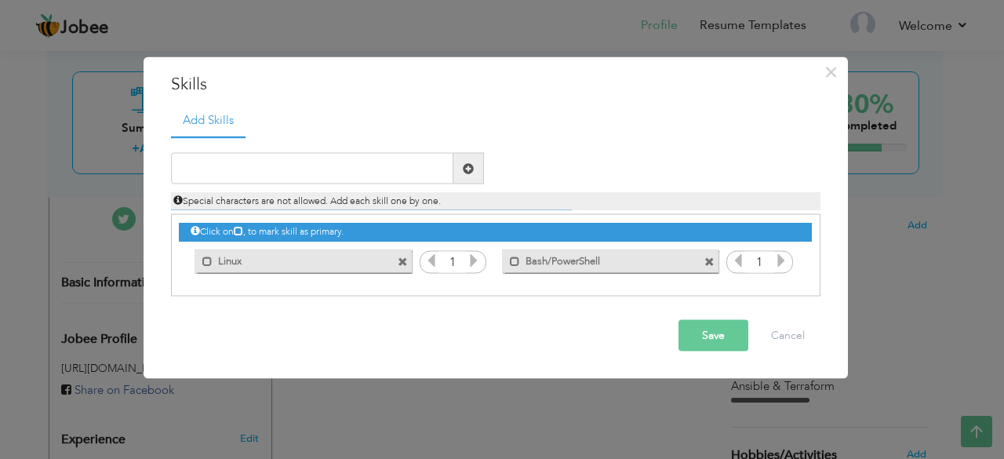
click at [710, 266] on span at bounding box center [709, 261] width 10 height 10
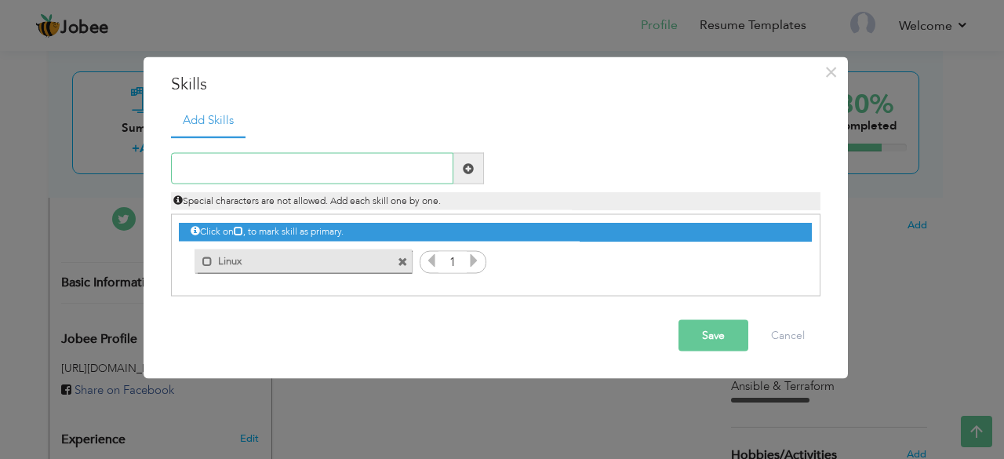
click at [367, 164] on input "text" at bounding box center [312, 168] width 282 height 31
type input "SAN & NAS"
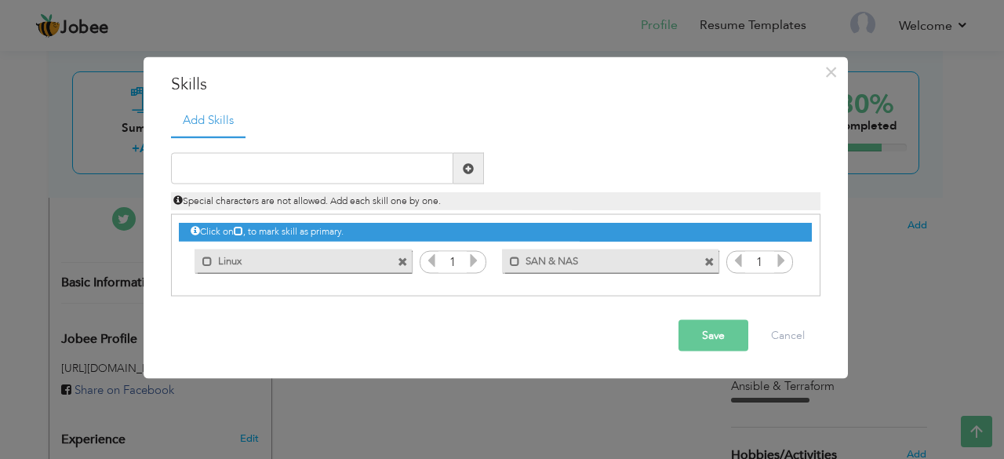
click at [712, 257] on span at bounding box center [709, 261] width 10 height 10
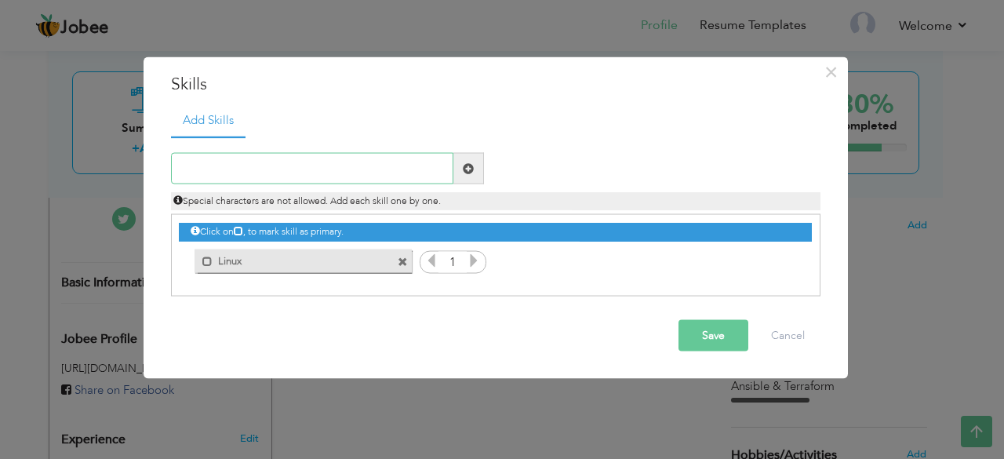
click at [388, 162] on input "text" at bounding box center [312, 168] width 282 height 31
paste input "VMware vSphere"
type input "VMware vSphere"
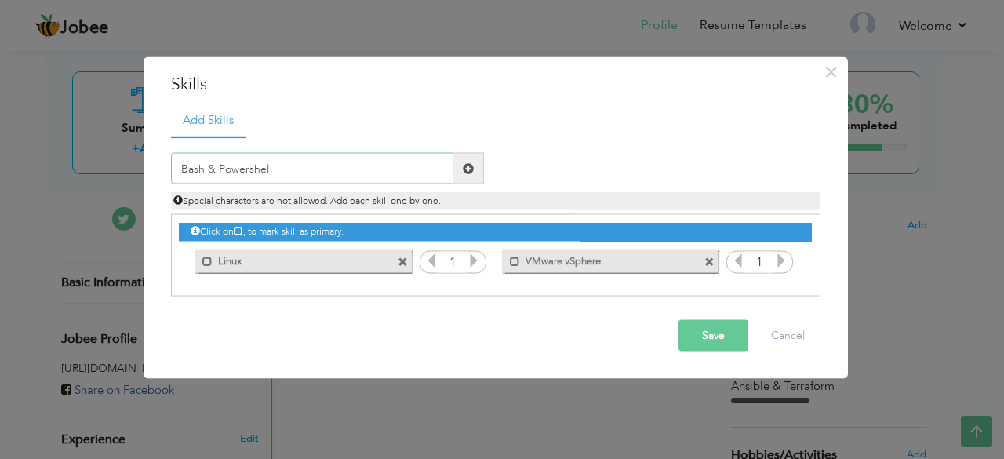
type input "Bash & Powershell"
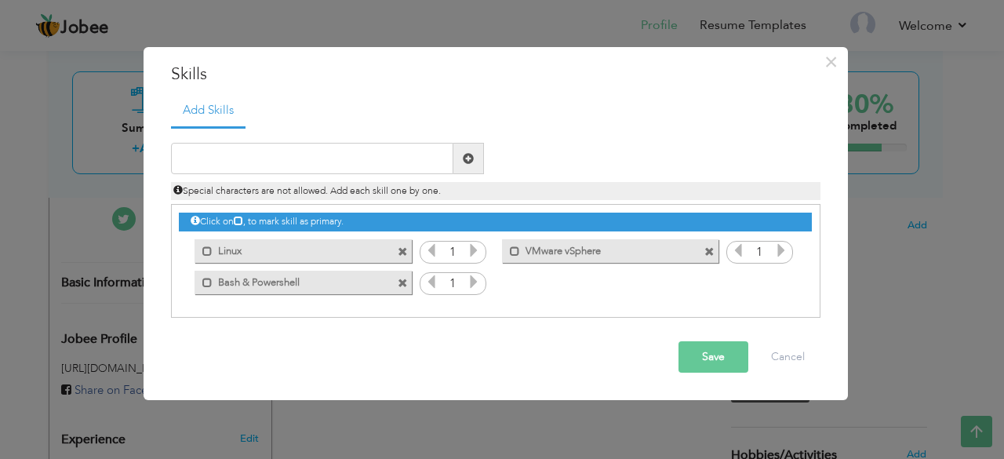
click at [403, 278] on span at bounding box center [403, 283] width 10 height 10
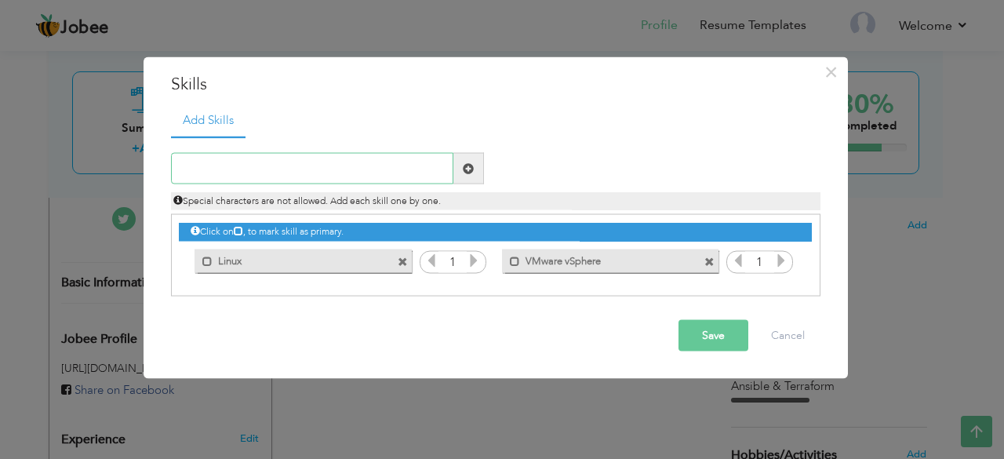
click at [358, 165] on input "text" at bounding box center [312, 168] width 282 height 31
type input "Bash & PowerShell"
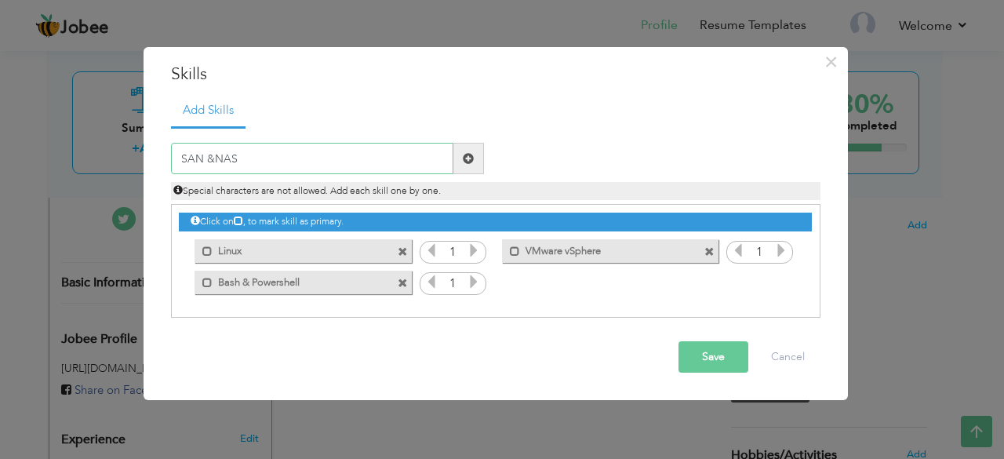
type input "SAN & NAS"
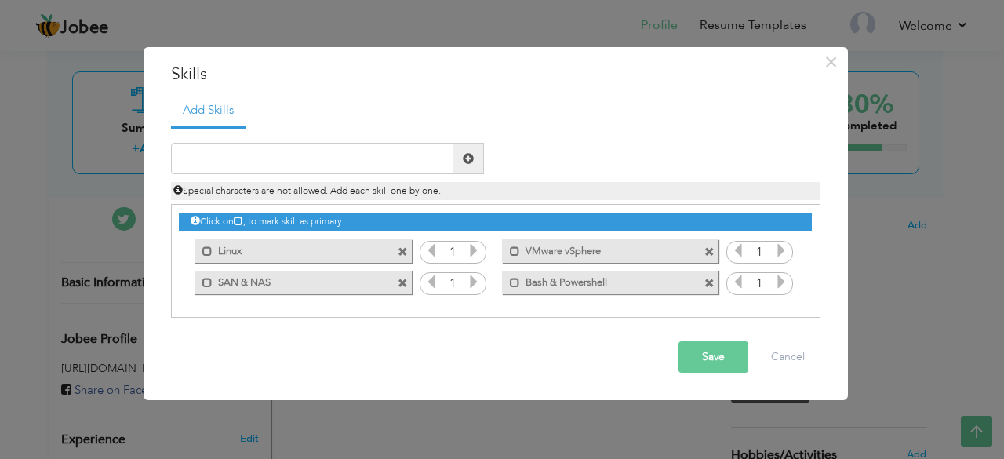
click at [405, 285] on span at bounding box center [403, 283] width 10 height 10
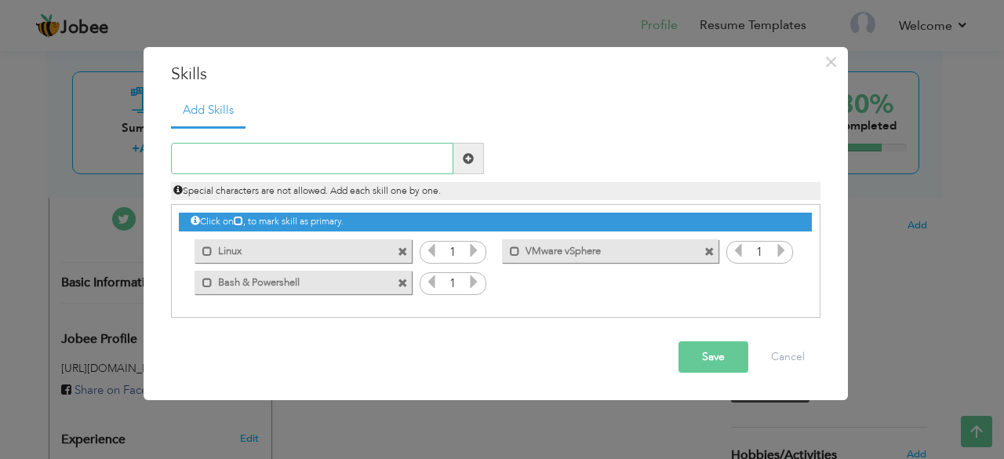
click at [352, 161] on input "text" at bounding box center [312, 158] width 282 height 31
click at [516, 278] on div "Click on , to mark skill as primary. Mark as primary skill. Linux 1 Bash/PowerS…" at bounding box center [495, 251] width 632 height 93
click at [268, 154] on input "text" at bounding box center [312, 158] width 282 height 31
type input "SAN & NAS"
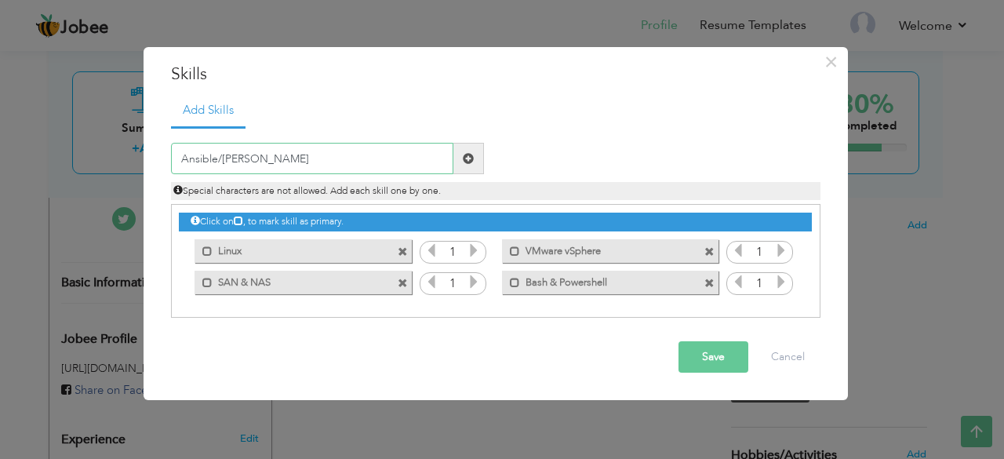
type input "Ansible/Puppet"
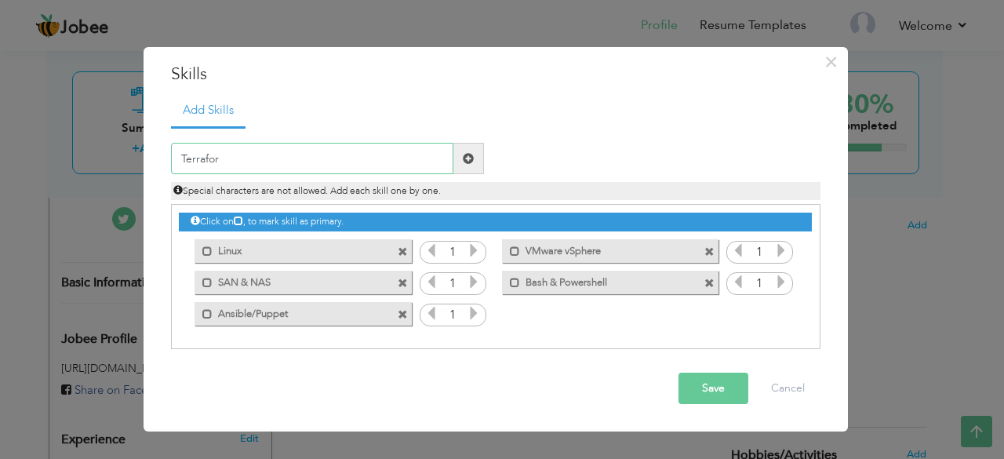
type input "Terraform"
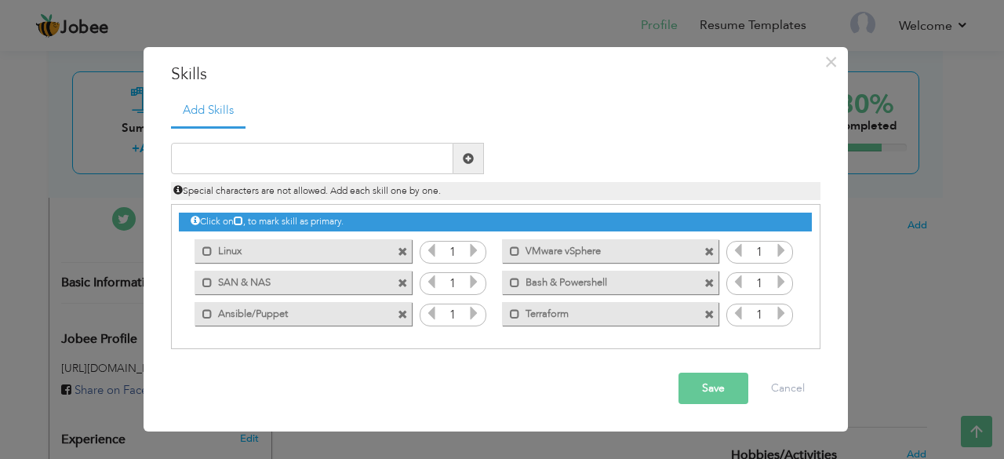
click at [712, 378] on button "Save" at bounding box center [713, 387] width 70 height 31
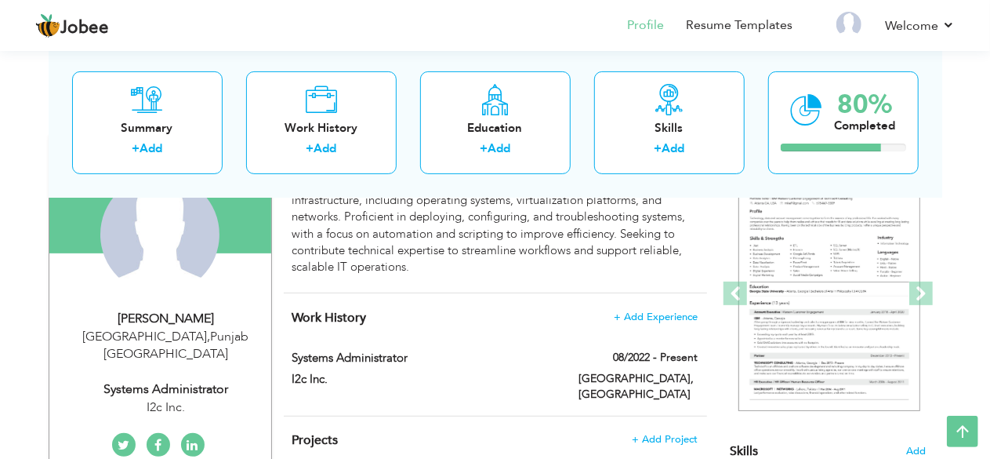
scroll to position [164, 0]
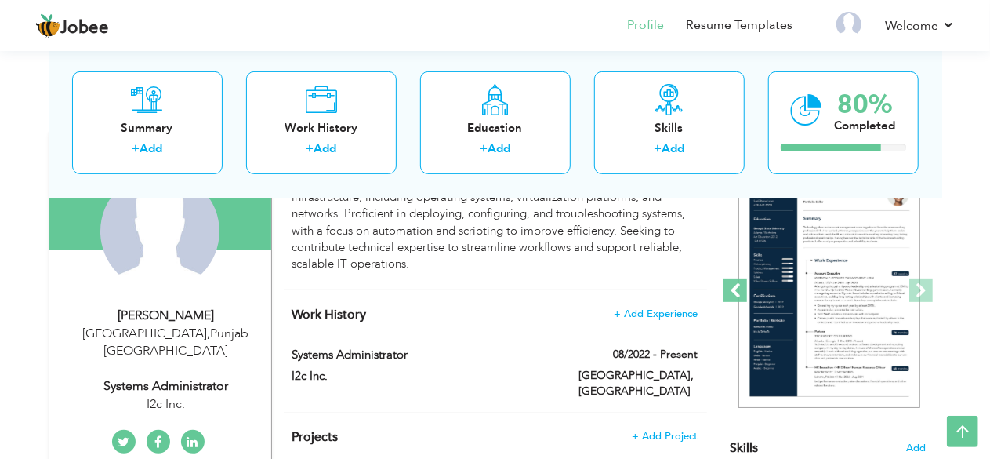
click at [740, 287] on span at bounding box center [736, 290] width 24 height 24
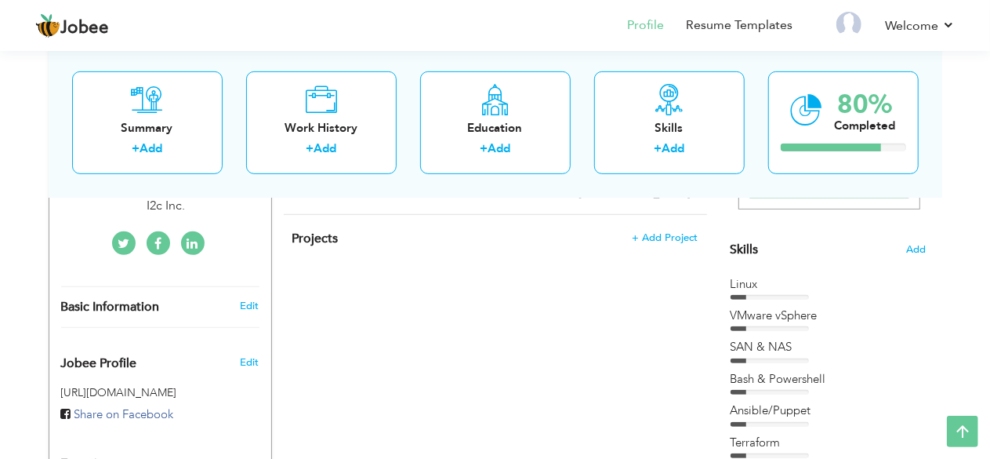
scroll to position [361, 0]
click at [911, 247] on span "Add" at bounding box center [916, 251] width 20 height 15
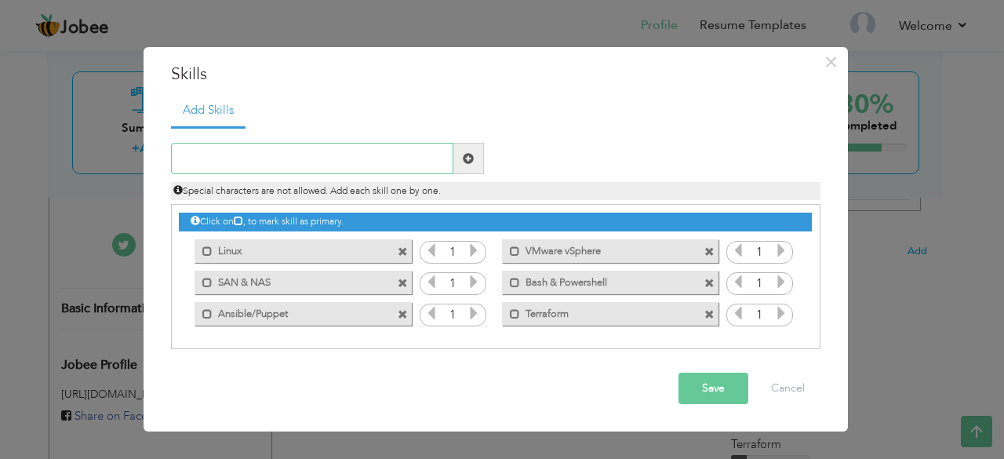
click at [368, 143] on input "text" at bounding box center [312, 158] width 282 height 31
type input "Docker"
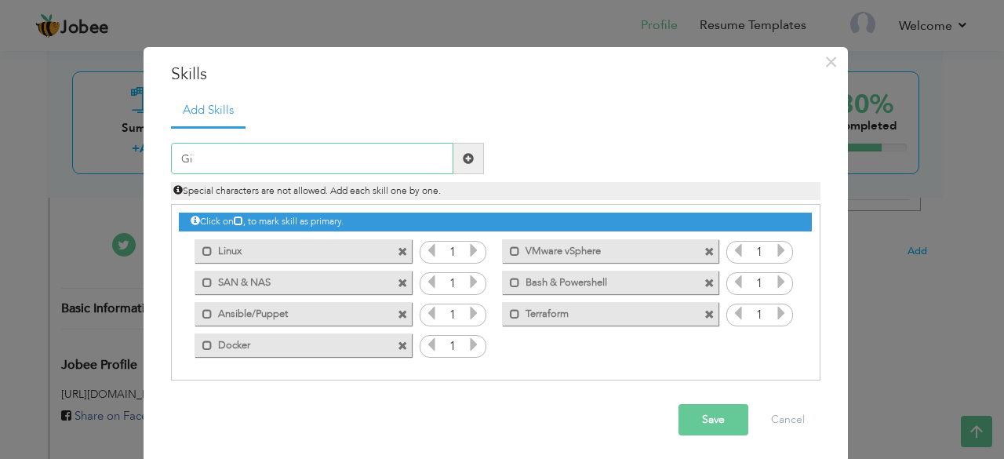
type input "Git"
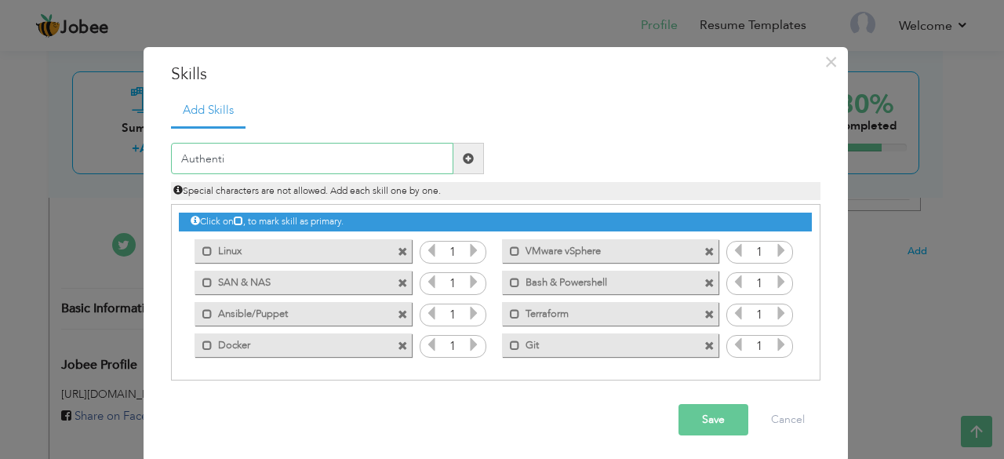
type input "Authentik"
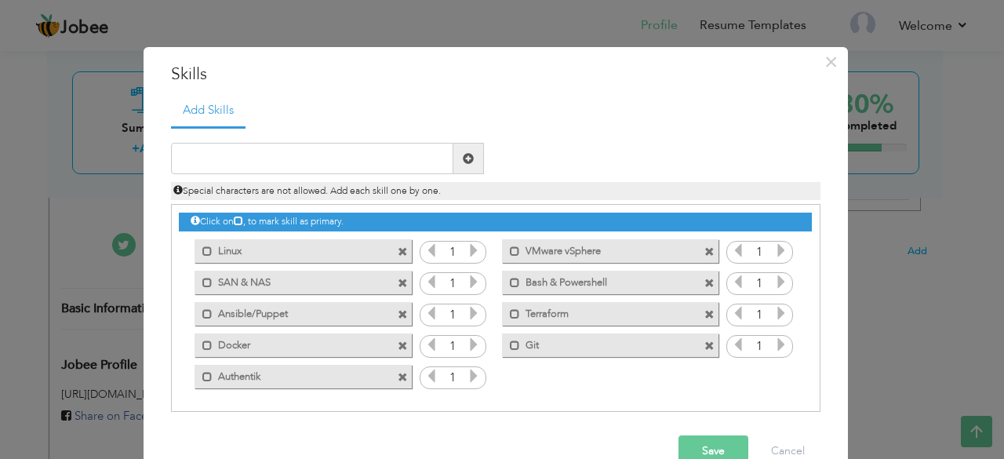
click at [708, 442] on button "Save" at bounding box center [713, 450] width 70 height 31
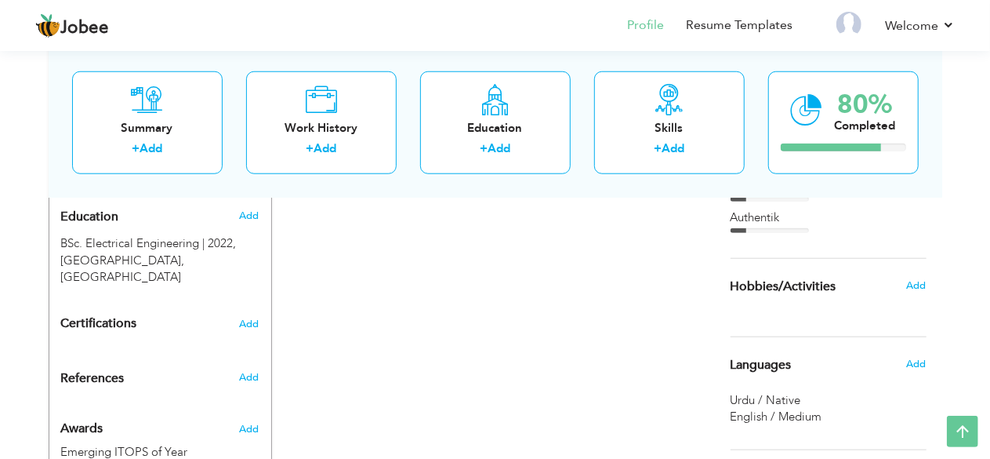
scroll to position [684, 0]
click at [916, 283] on span "Add" at bounding box center [916, 284] width 20 height 14
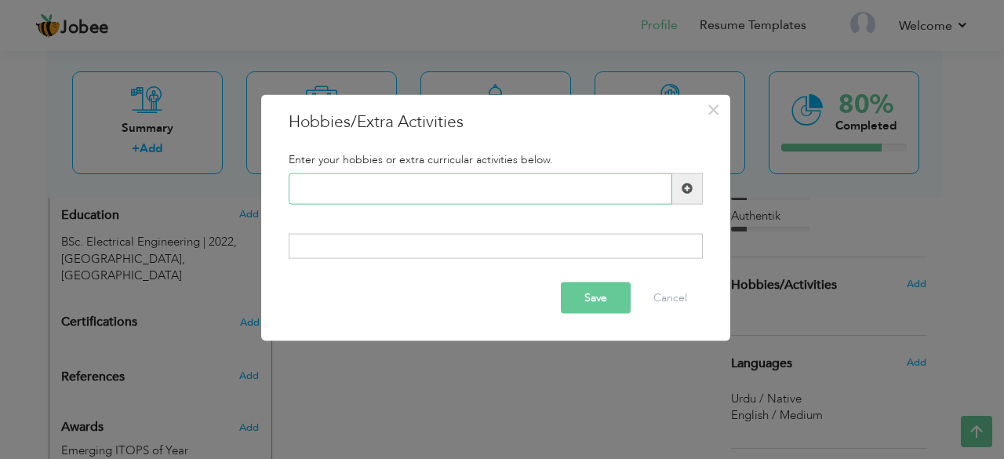
click at [429, 190] on input "text" at bounding box center [480, 188] width 383 height 31
type input "Cricket"
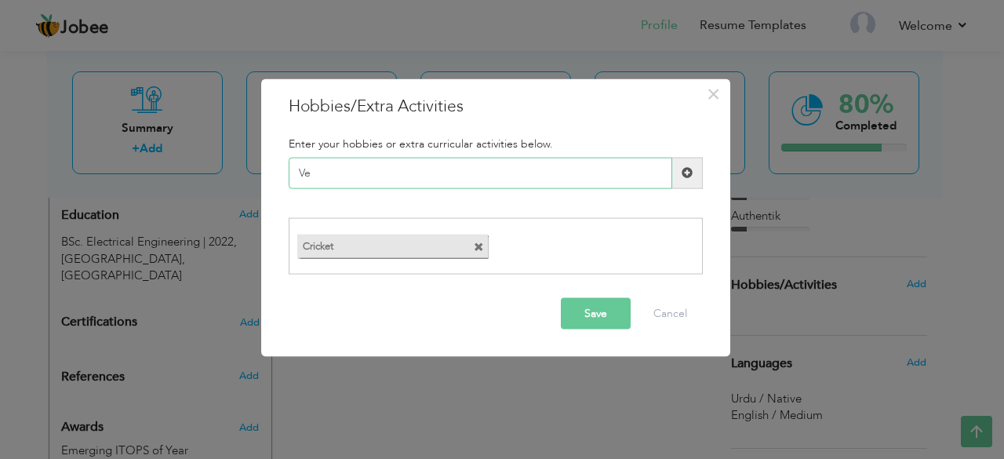
type input "V"
type input "Book Reading"
click at [587, 307] on button "Save" at bounding box center [596, 313] width 70 height 31
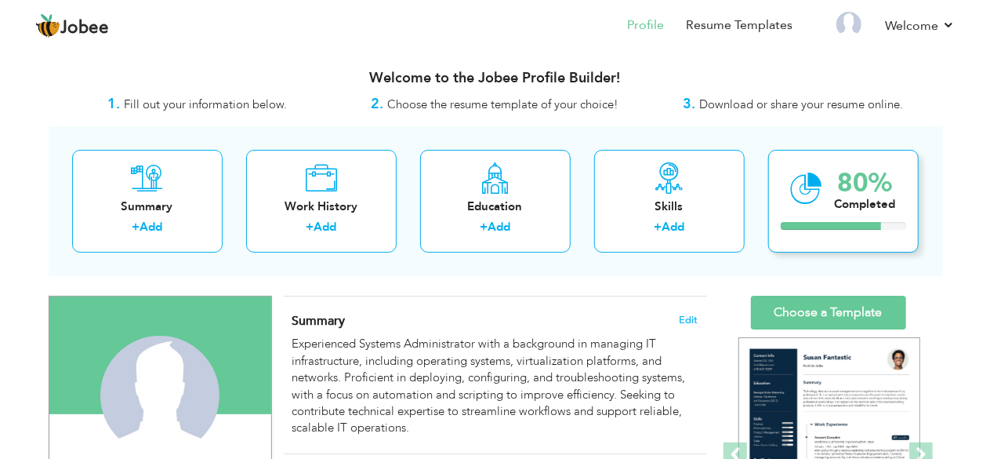
scroll to position [41, 0]
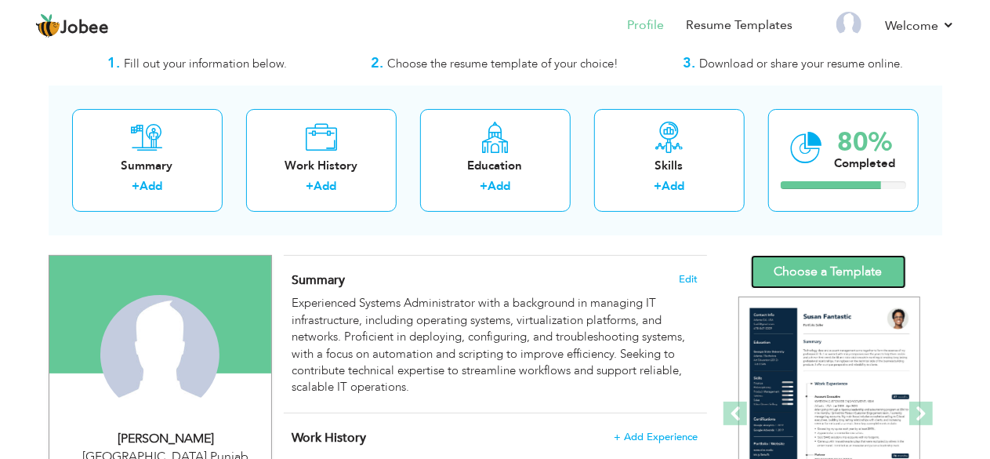
click at [790, 256] on link "Choose a Template" at bounding box center [828, 272] width 155 height 34
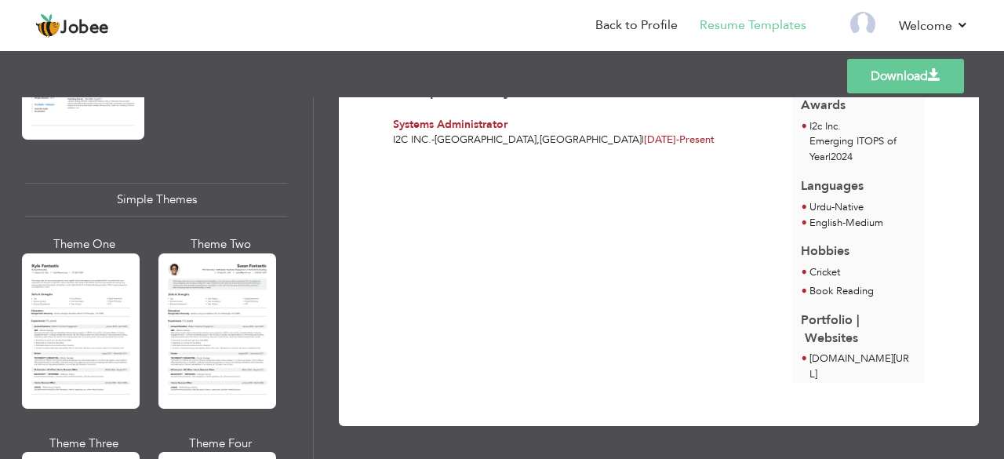
scroll to position [2683, 0]
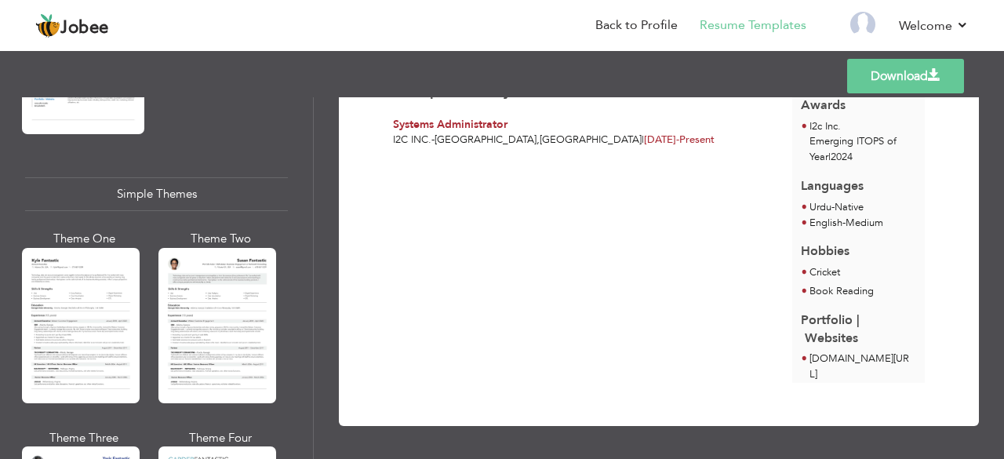
click at [107, 302] on div at bounding box center [81, 325] width 118 height 155
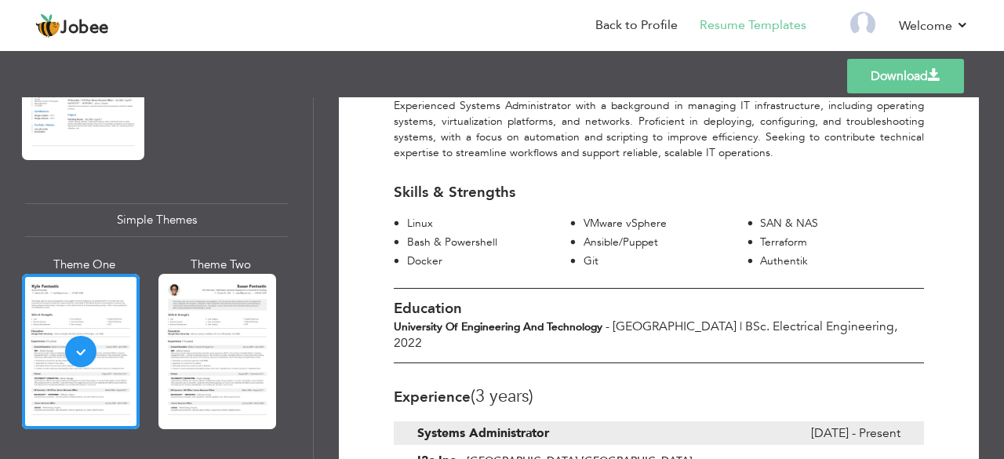
scroll to position [0, 0]
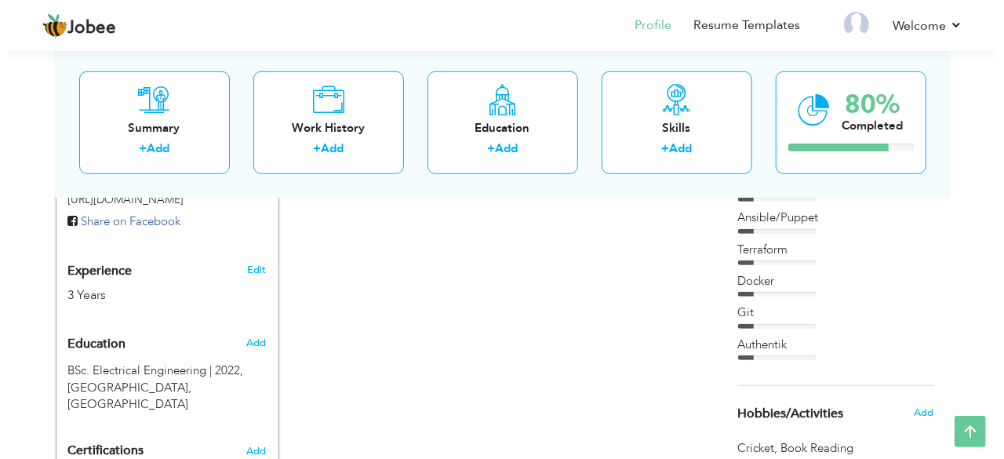
scroll to position [561, 0]
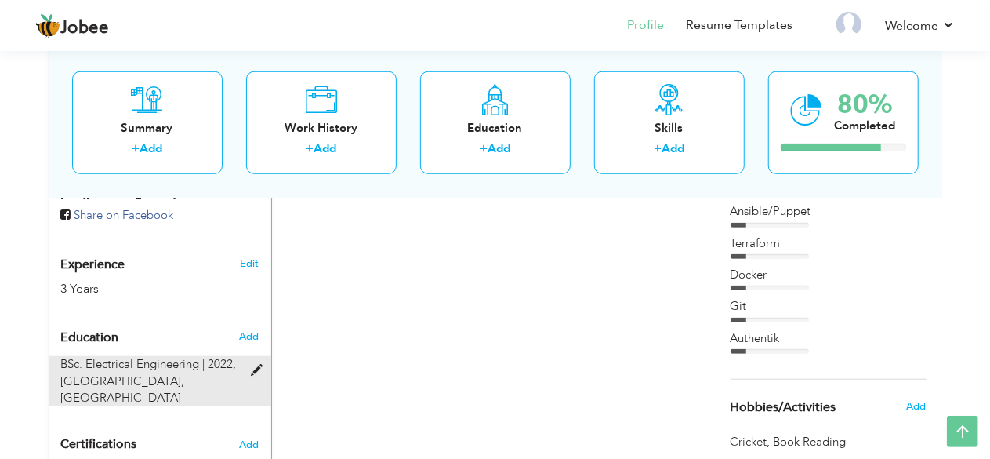
click at [256, 365] on span at bounding box center [261, 371] width 20 height 12
type input "BSc. Electrical Engineering"
type input "2022"
type input "University of Engineering and Technology"
radio input "true"
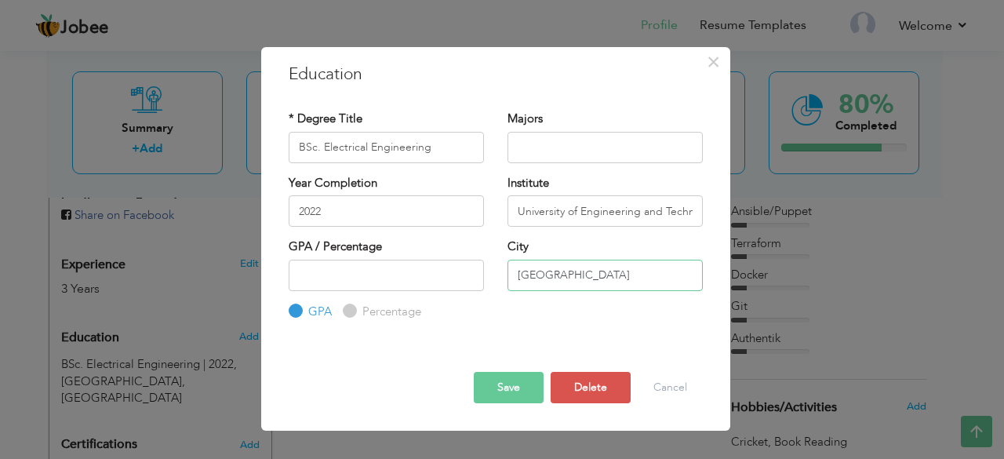
click at [593, 281] on input "[GEOGRAPHIC_DATA]" at bounding box center [604, 275] width 195 height 31
type input "L"
click at [693, 206] on input "University of Engineering and Technology" at bounding box center [604, 210] width 195 height 31
type input "[GEOGRAPHIC_DATA], [GEOGRAPHIC_DATA]"
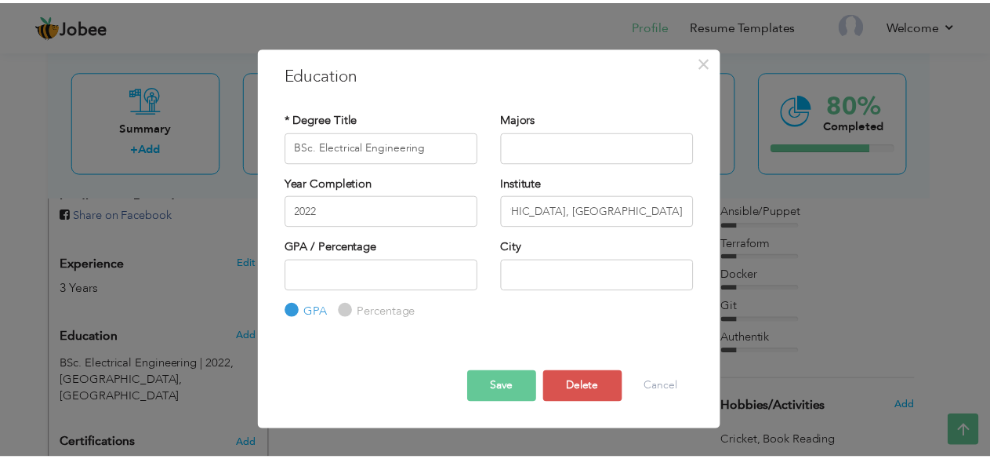
scroll to position [0, 0]
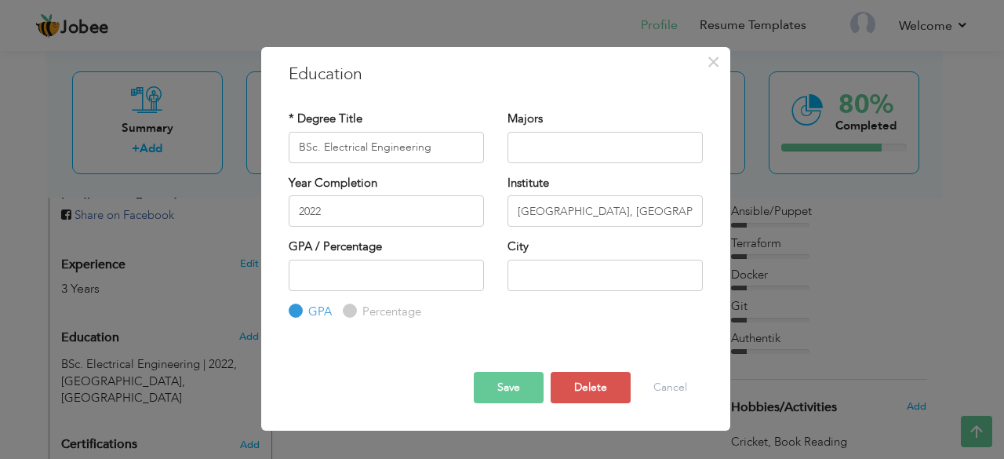
click at [515, 384] on button "Save" at bounding box center [509, 387] width 70 height 31
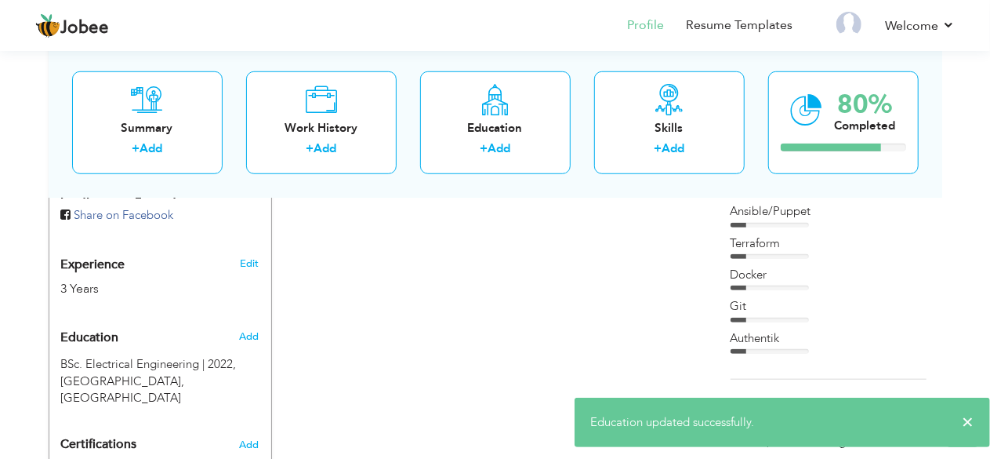
scroll to position [585, 0]
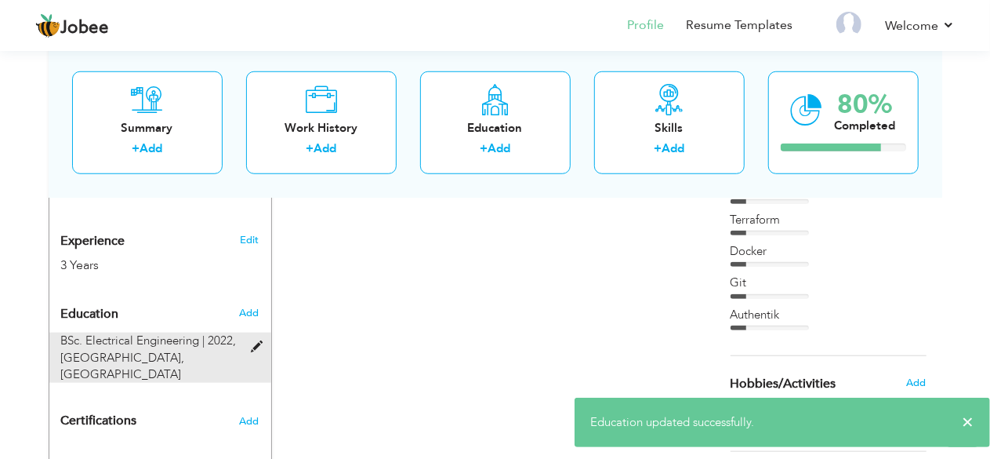
click at [262, 341] on span at bounding box center [261, 347] width 20 height 12
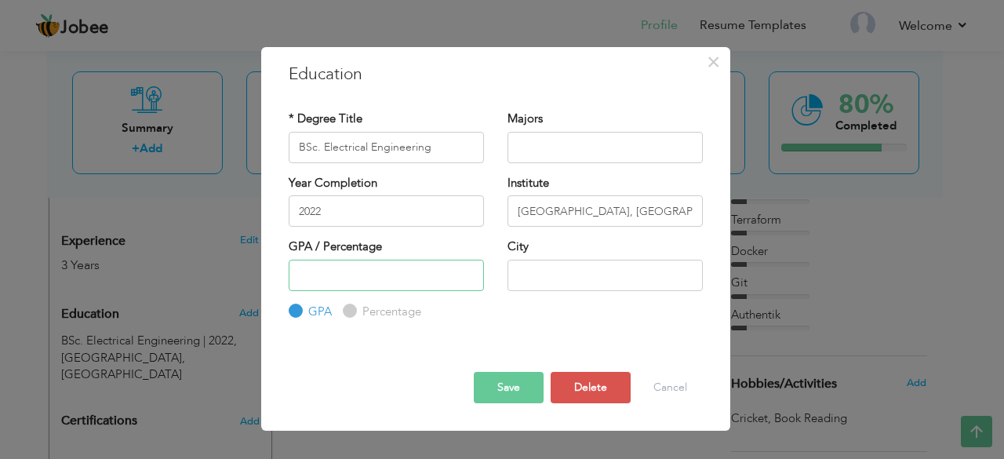
click at [385, 266] on input "number" at bounding box center [386, 275] width 195 height 31
type input "3.1"
click at [496, 380] on button "Save" at bounding box center [509, 387] width 70 height 31
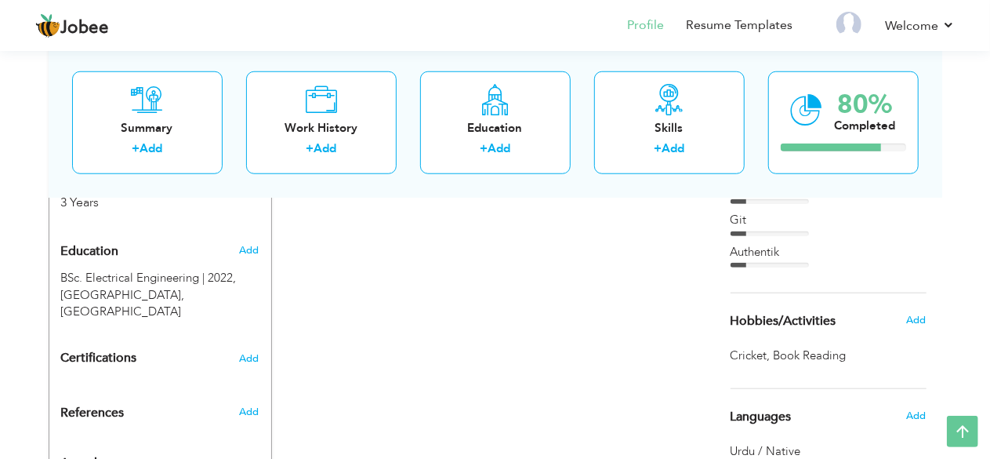
scroll to position [648, 0]
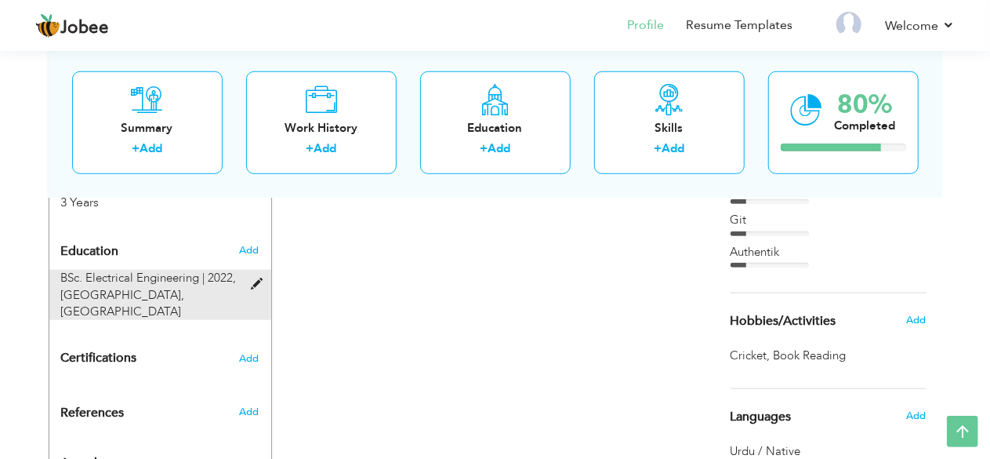
click at [252, 270] on div at bounding box center [261, 276] width 19 height 12
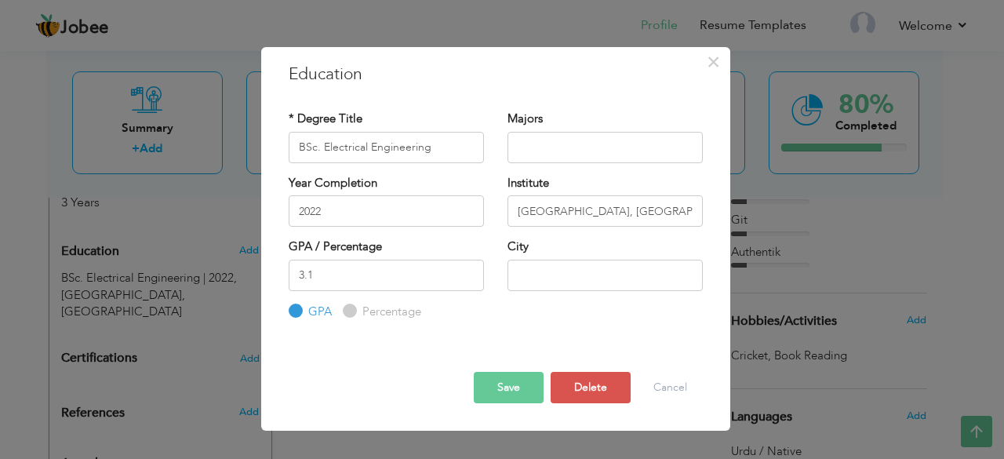
click at [347, 313] on input "Percentage" at bounding box center [348, 311] width 10 height 10
radio input "true"
click at [302, 311] on div "GPA" at bounding box center [310, 311] width 43 height 17
click at [295, 309] on input "GPA" at bounding box center [294, 311] width 10 height 10
radio input "true"
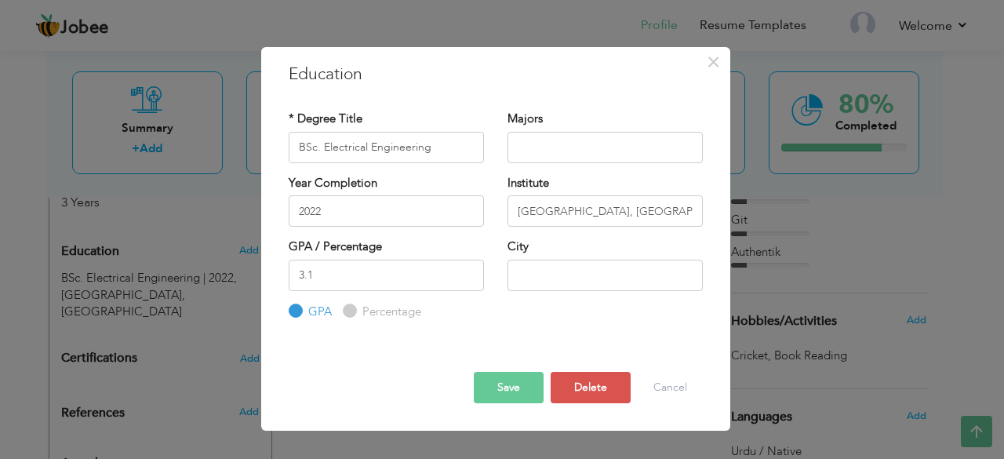
click at [406, 344] on div "Save Save and Continue Delete Cancel" at bounding box center [496, 373] width 438 height 82
click at [494, 391] on button "Save" at bounding box center [509, 387] width 70 height 31
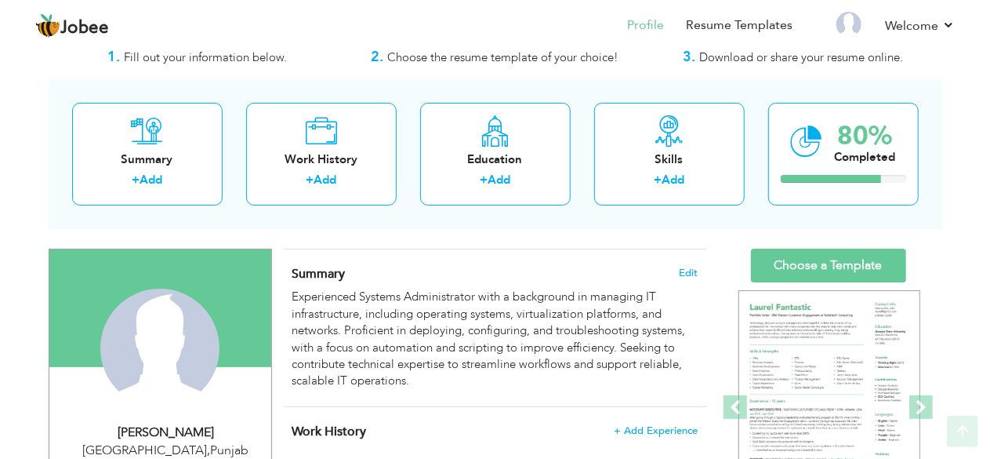
scroll to position [45, 0]
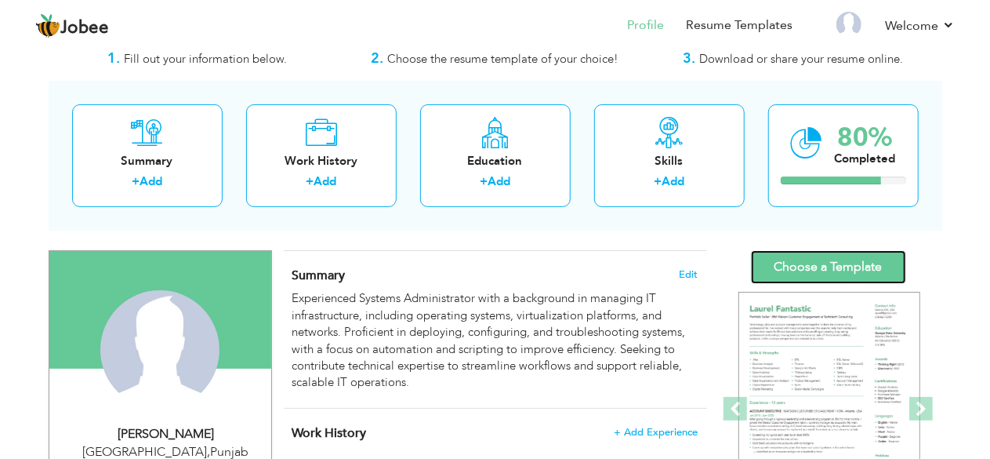
click at [800, 266] on link "Choose a Template" at bounding box center [828, 267] width 155 height 34
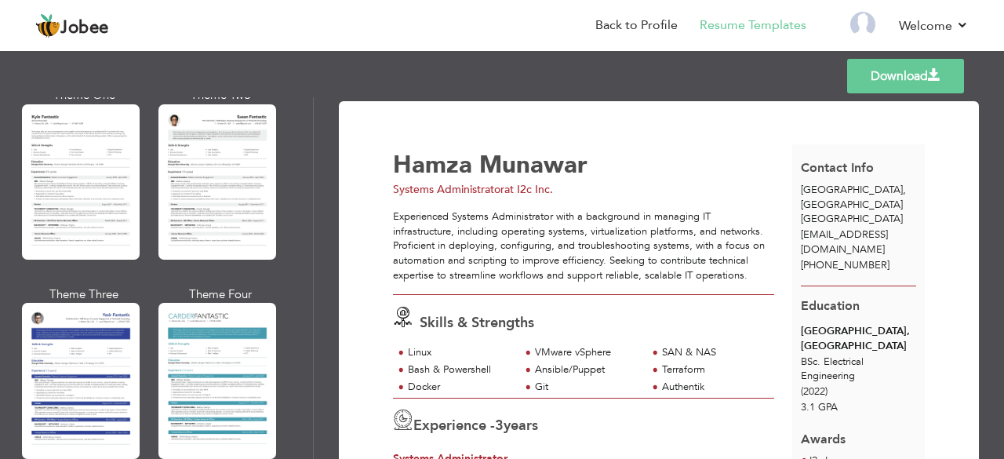
scroll to position [2835, 0]
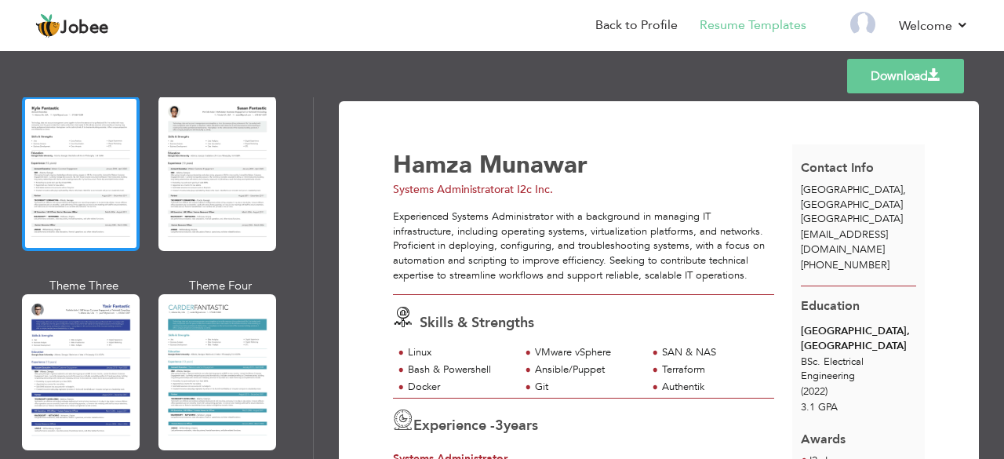
click at [58, 133] on div at bounding box center [81, 173] width 118 height 155
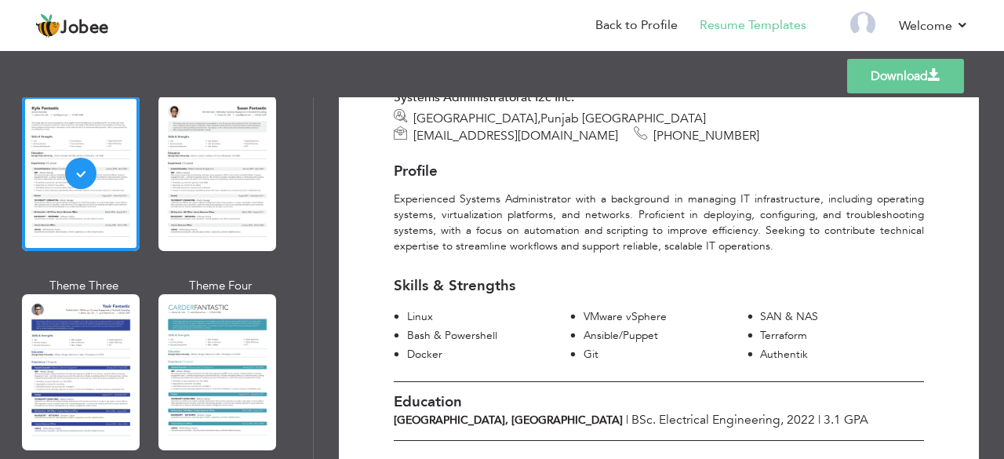
scroll to position [0, 0]
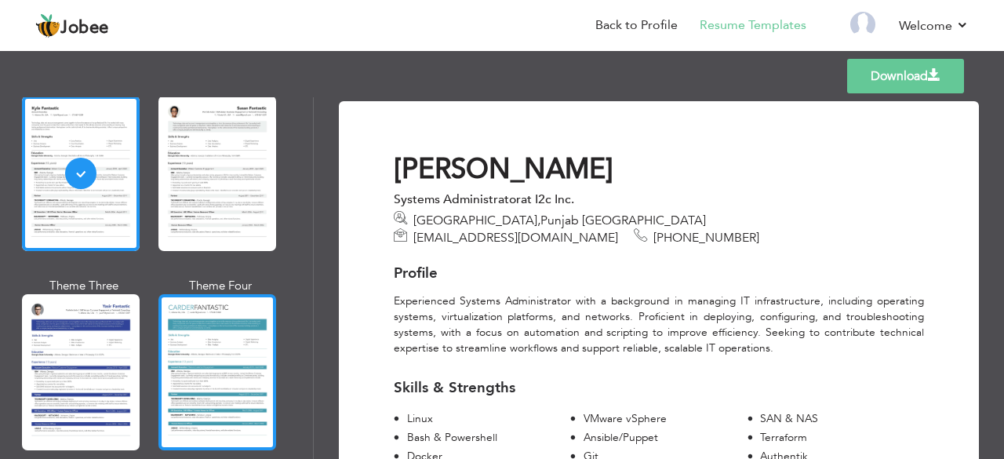
click at [185, 343] on div at bounding box center [217, 371] width 118 height 155
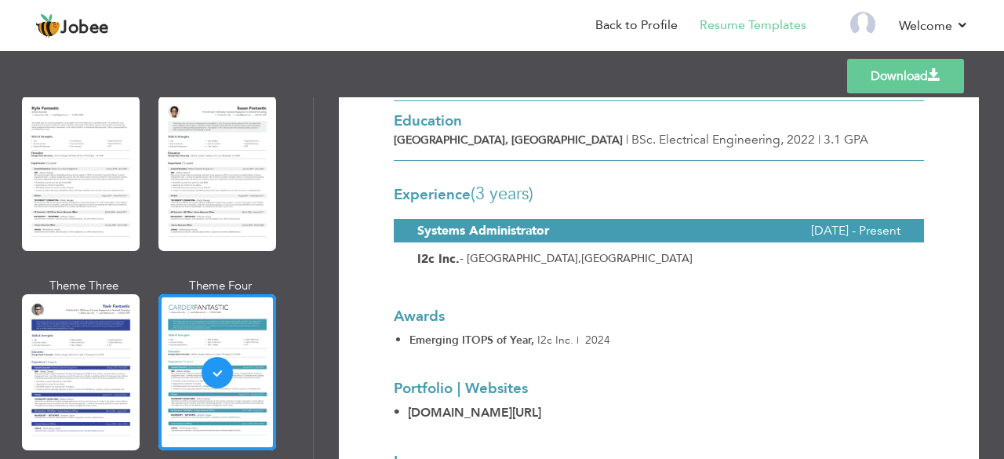
scroll to position [380, 0]
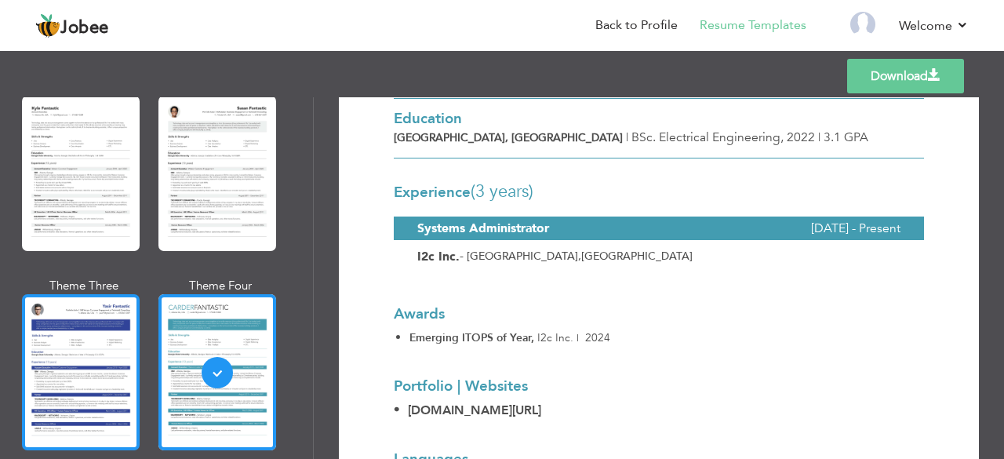
click at [93, 319] on div at bounding box center [81, 371] width 118 height 155
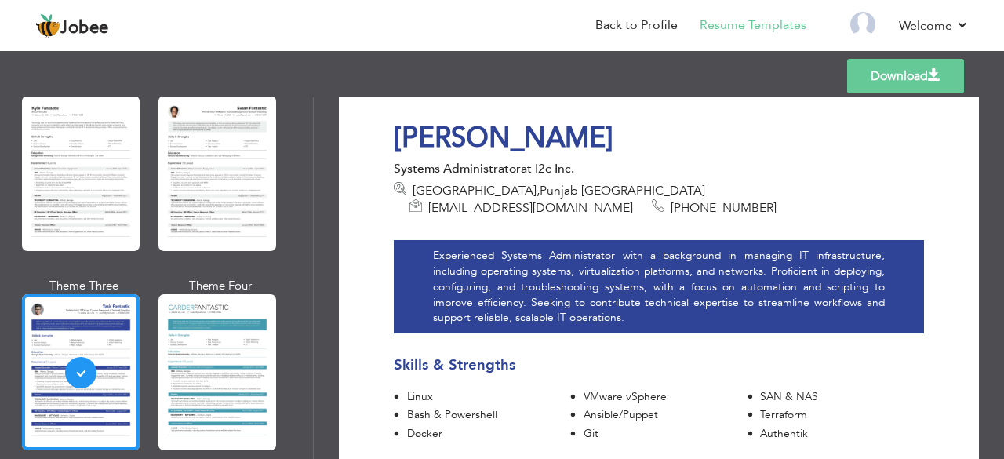
scroll to position [0, 0]
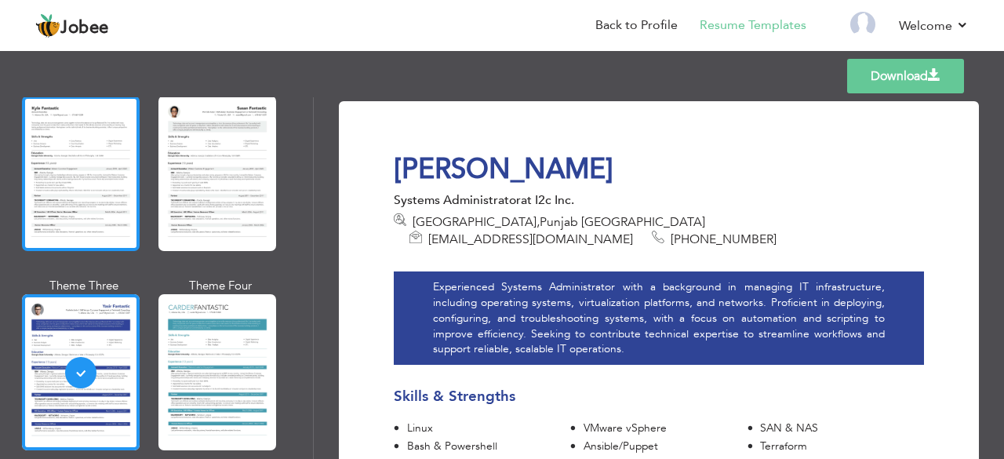
click at [94, 133] on div at bounding box center [81, 173] width 118 height 155
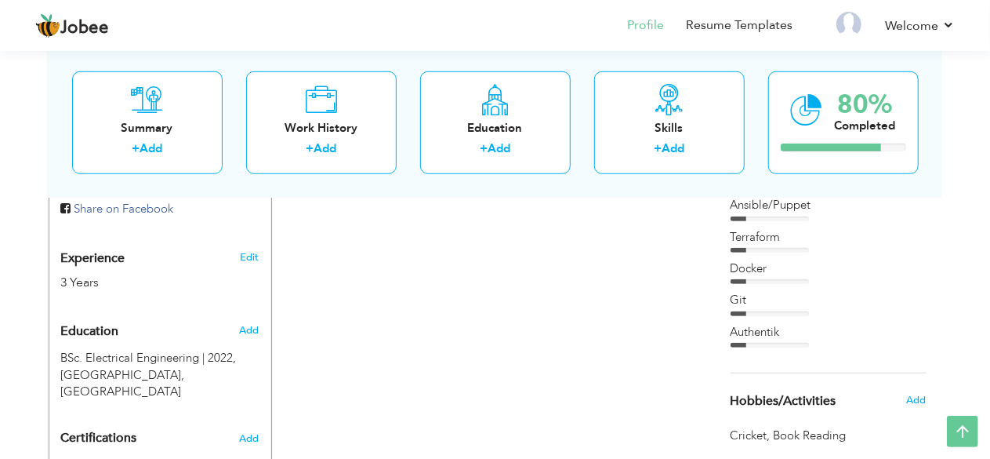
scroll to position [569, 0]
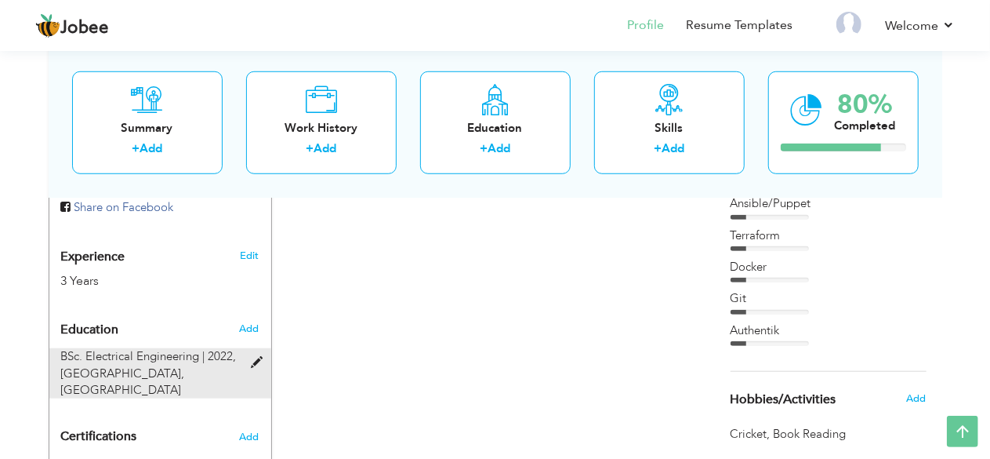
click at [257, 357] on span at bounding box center [261, 363] width 20 height 12
type input "BSc. Electrical Engineering"
type input "2022"
type input "[GEOGRAPHIC_DATA], [GEOGRAPHIC_DATA]"
radio input "true"
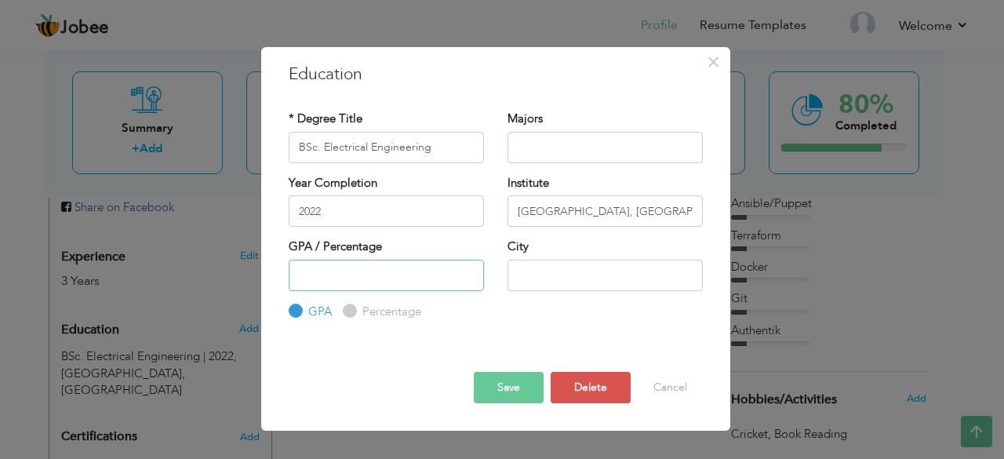
click at [363, 285] on input "number" at bounding box center [386, 275] width 195 height 31
type input "3"
click at [500, 383] on button "Save" at bounding box center [509, 387] width 70 height 31
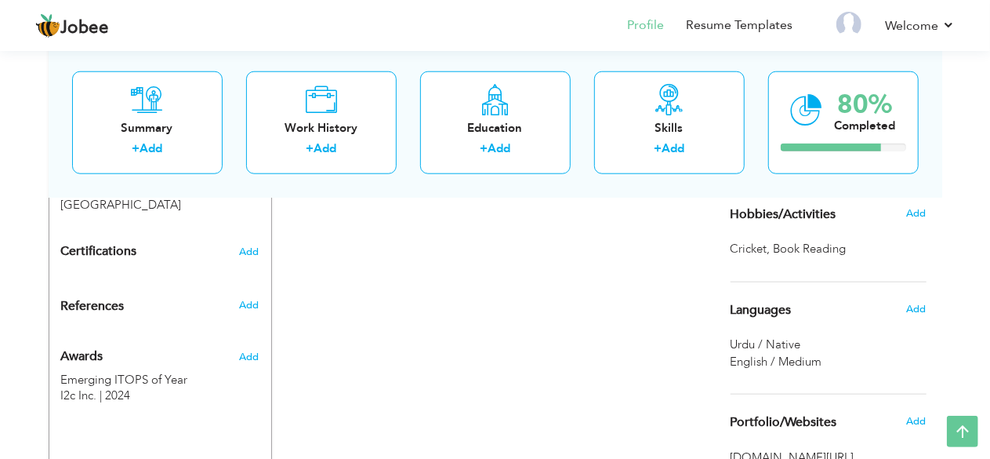
scroll to position [750, 0]
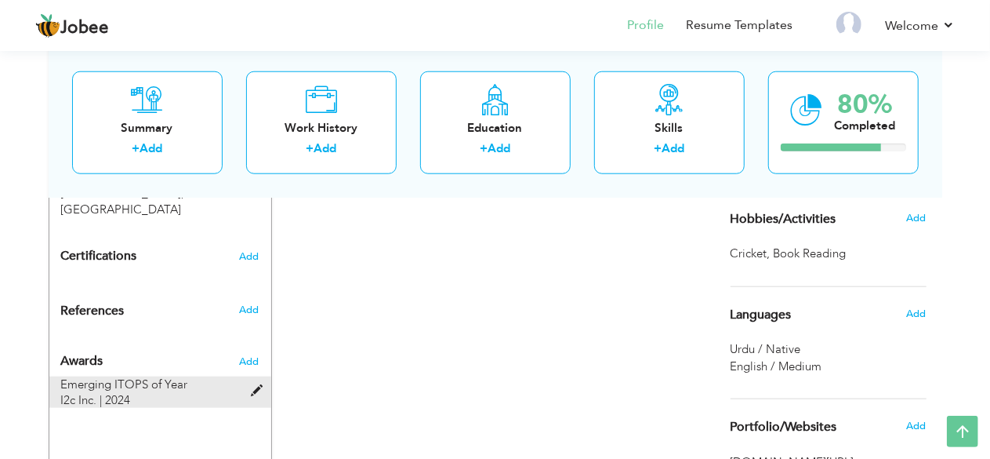
click at [254, 385] on span at bounding box center [261, 391] width 20 height 12
type input "Emerging ITOPS of Year"
type input "I2c Inc."
type input "2024"
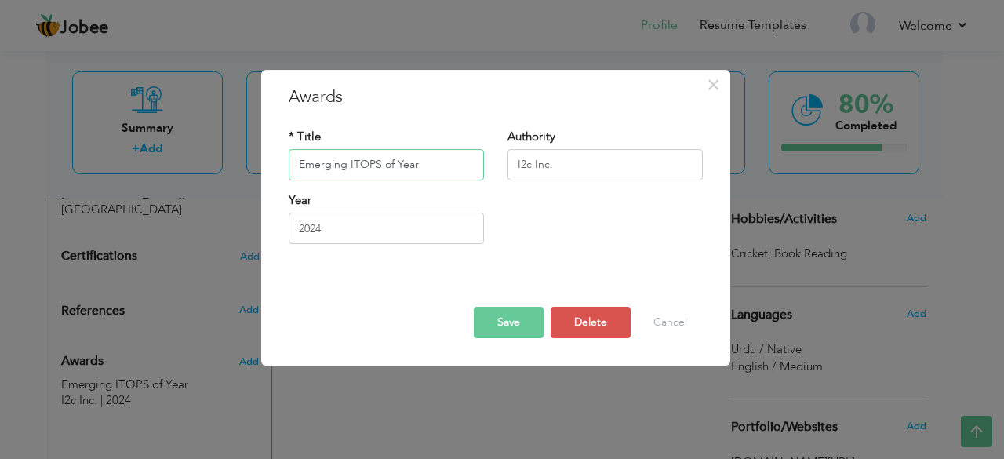
click at [395, 164] on input "Emerging ITOPS of Year" at bounding box center [386, 164] width 195 height 31
type input "Emerging ITOPS of the Year"
click at [513, 322] on button "Save" at bounding box center [509, 322] width 70 height 31
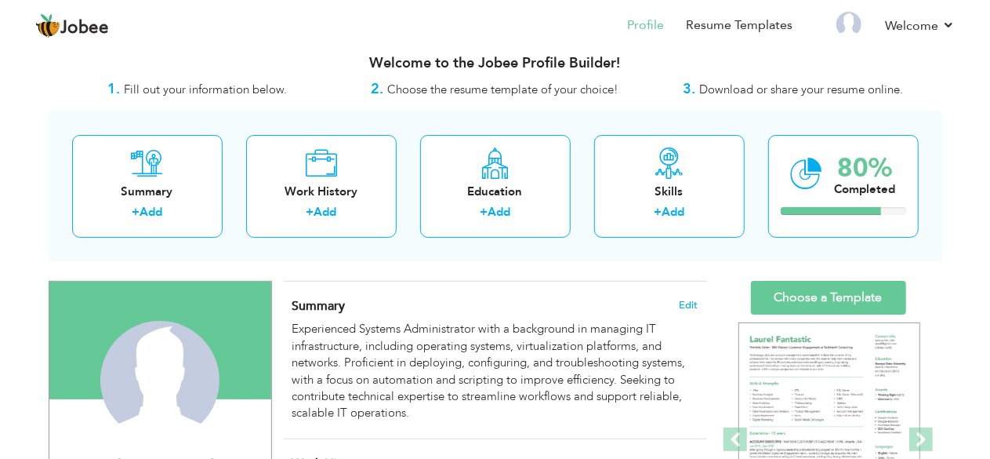
scroll to position [0, 0]
